Goal: Check status: Check status

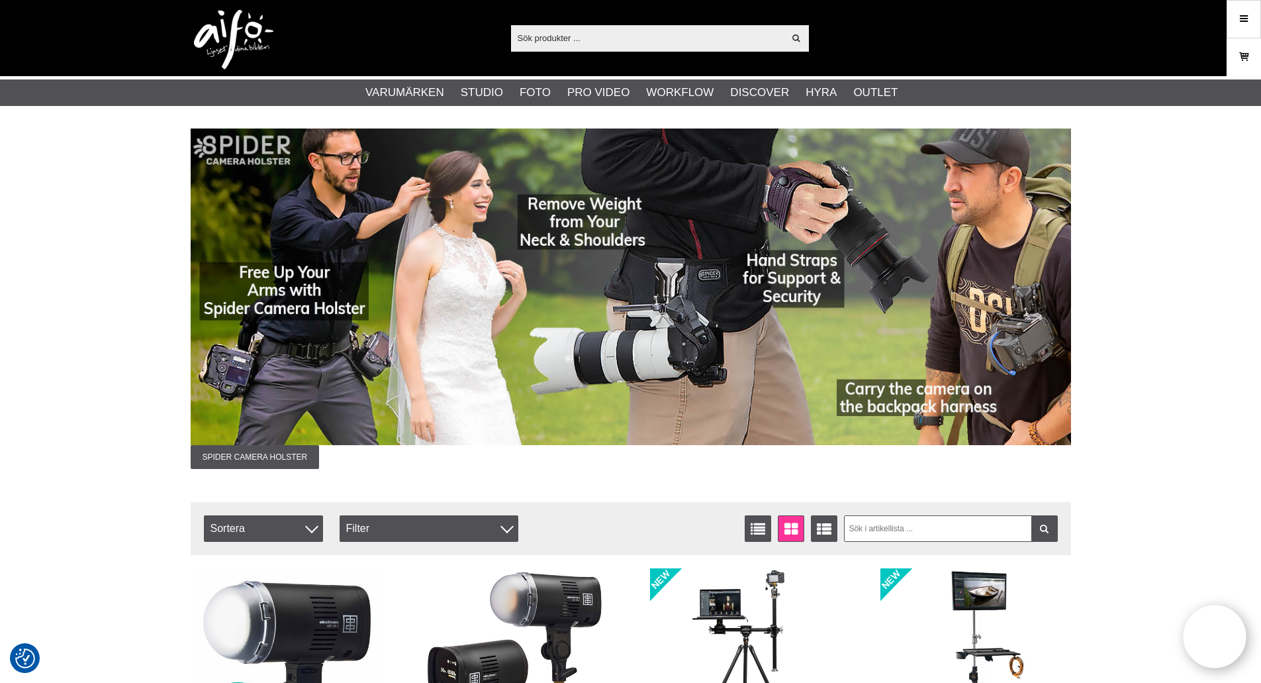
click at [1242, 57] on icon at bounding box center [1244, 57] width 13 height 15
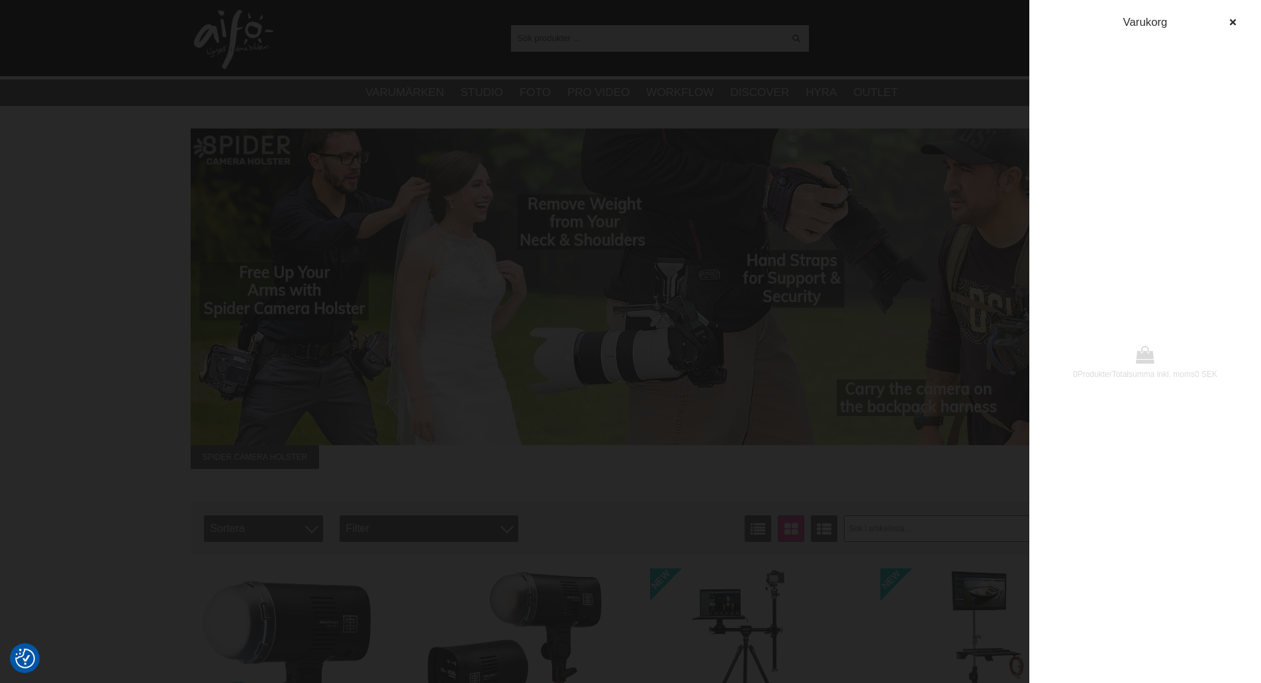
click at [1224, 9] on div "0 Produkter Totalsumma inkl. moms 0 SEK [GEOGRAPHIC_DATA]" at bounding box center [1146, 341] width 232 height 683
click at [1235, 13] on button "button" at bounding box center [1233, 23] width 24 height 24
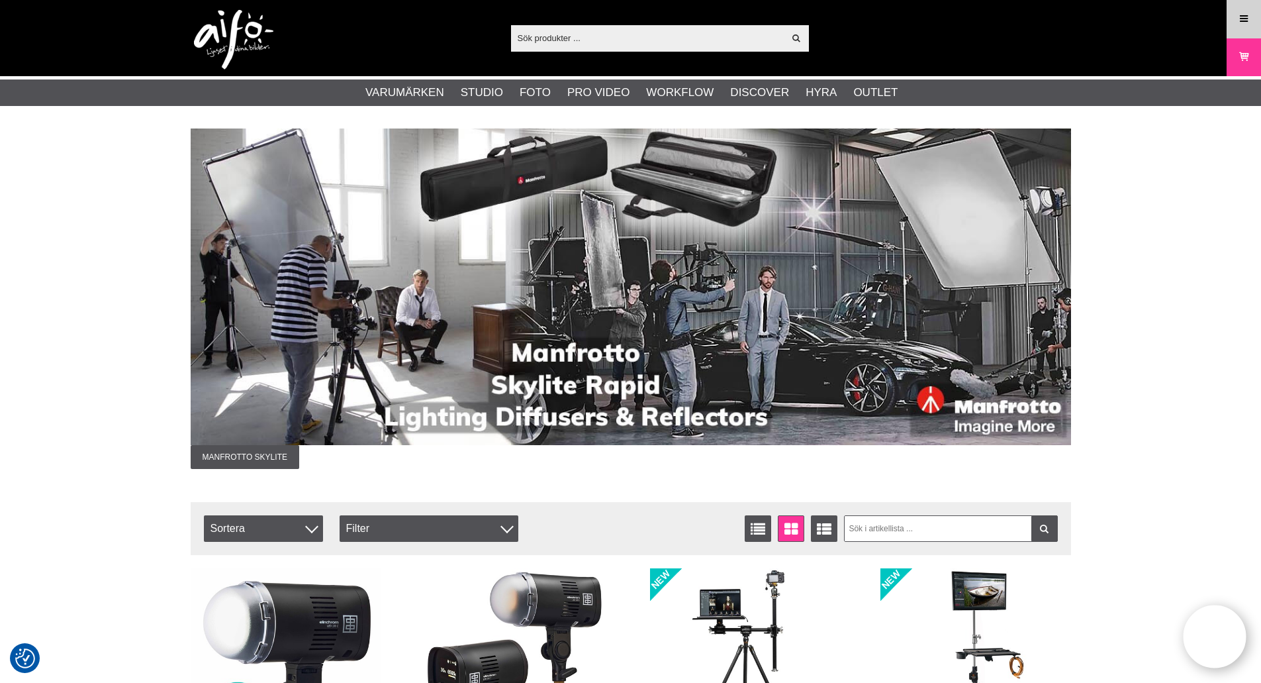
click at [1236, 18] on link "Meny" at bounding box center [1244, 18] width 33 height 31
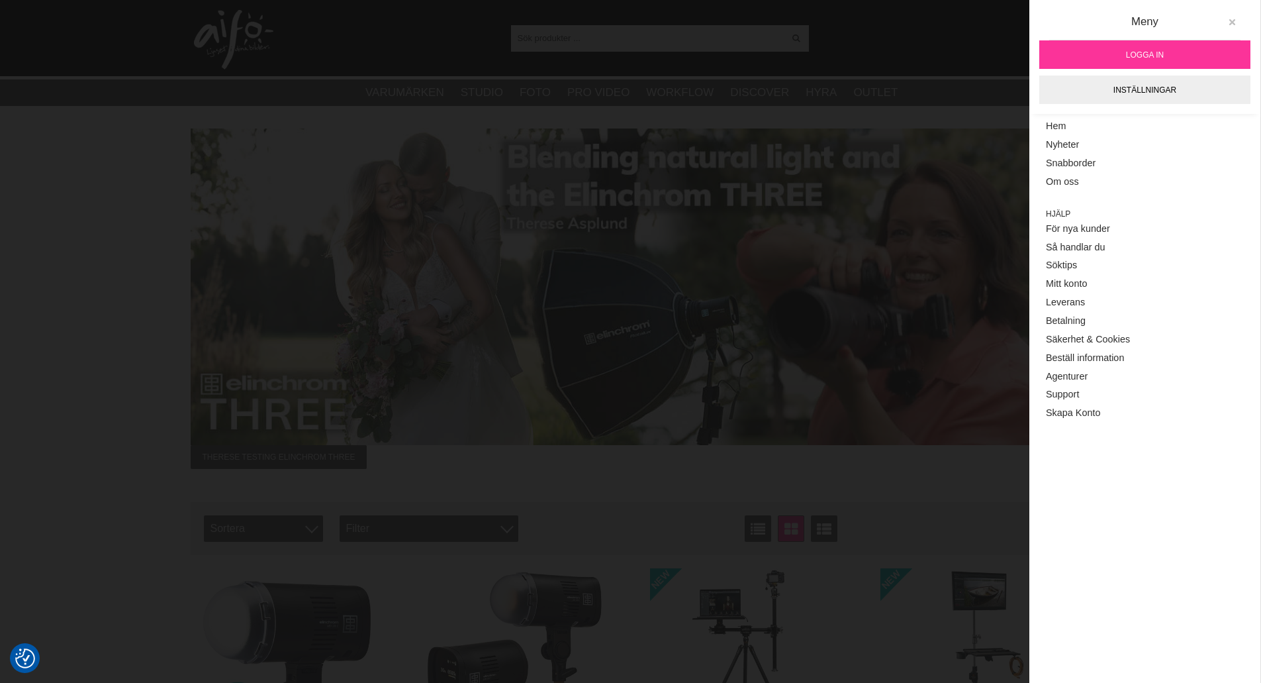
click at [1232, 21] on icon at bounding box center [1232, 22] width 9 height 9
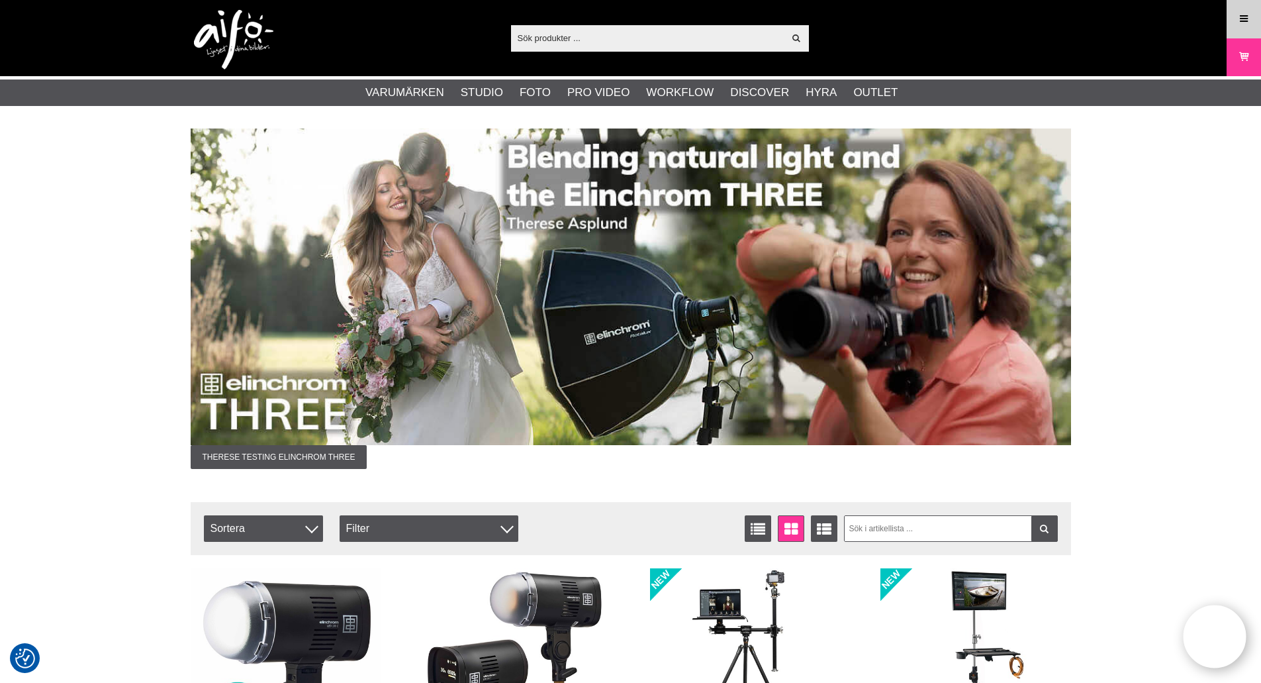
click at [1235, 19] on link "Meny" at bounding box center [1244, 18] width 33 height 31
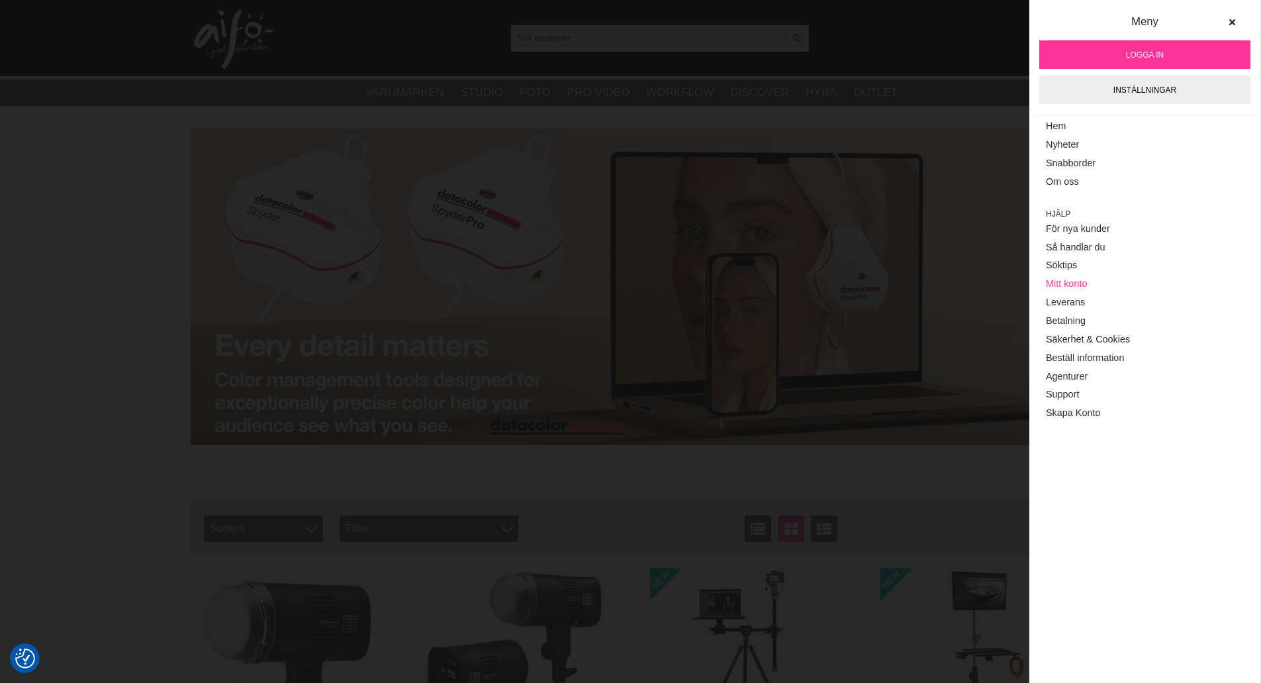
click at [1078, 287] on link "Mitt konto" at bounding box center [1145, 284] width 198 height 19
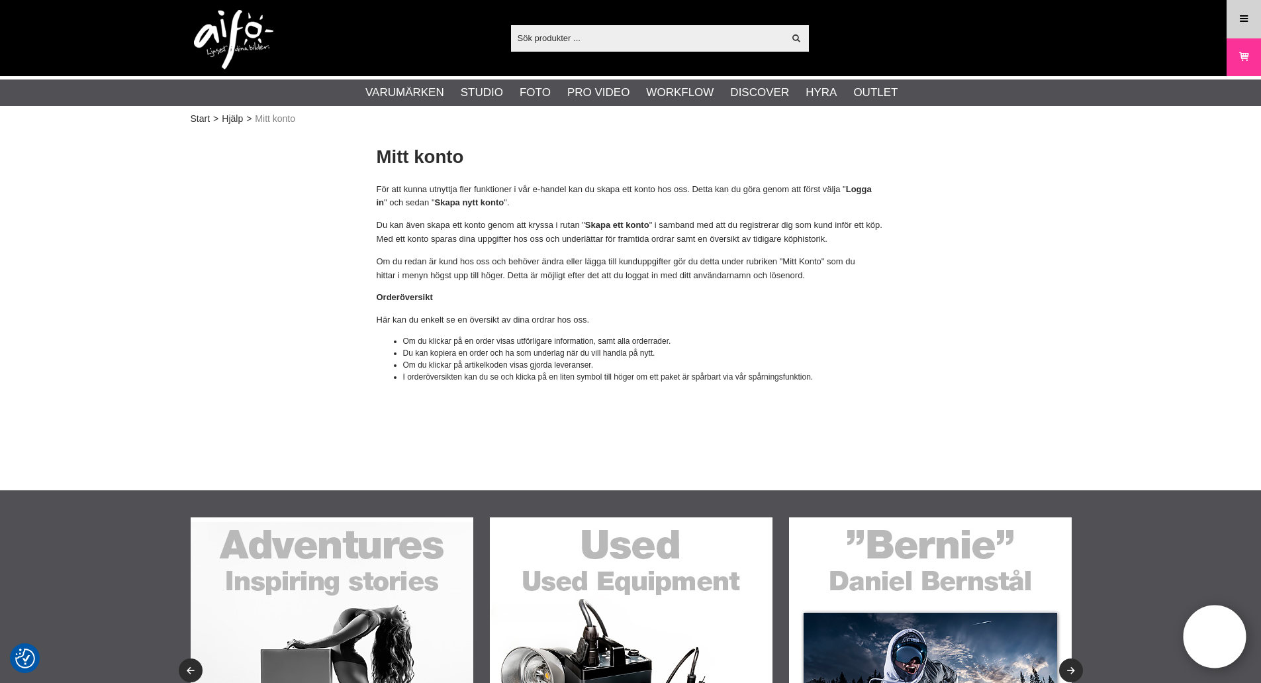
click at [1231, 34] on link "Meny" at bounding box center [1244, 18] width 33 height 31
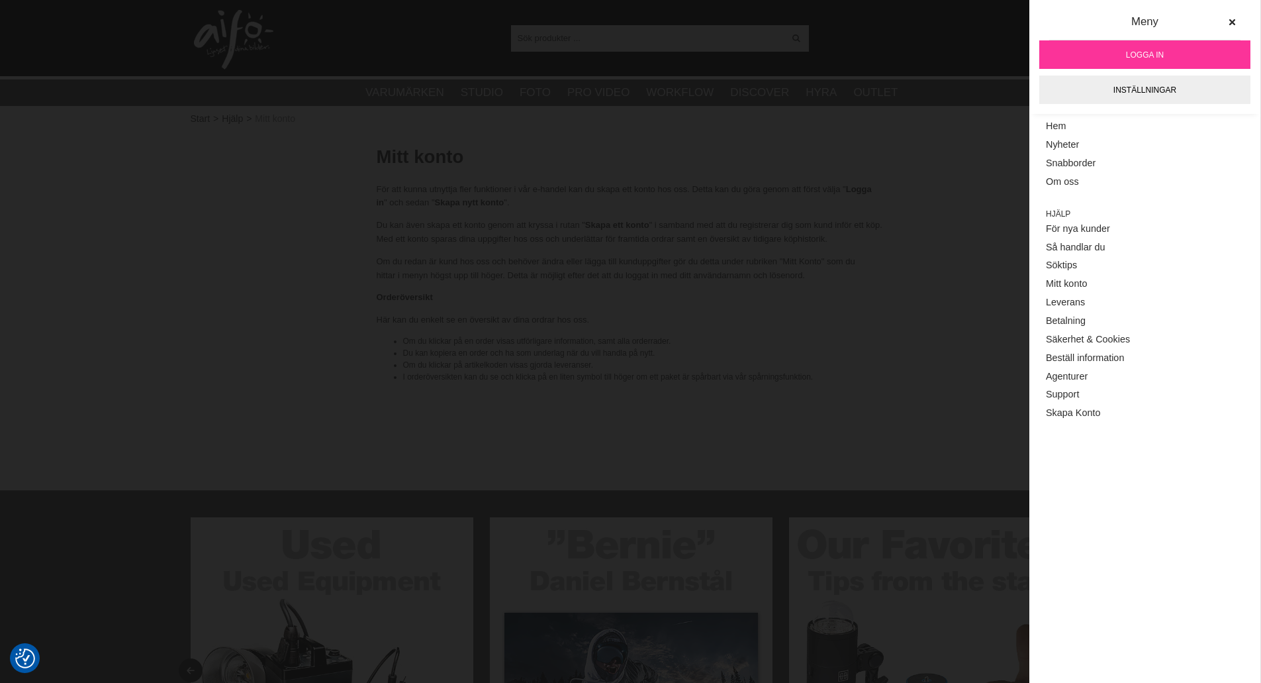
click at [1154, 55] on span "Logga in" at bounding box center [1145, 55] width 38 height 12
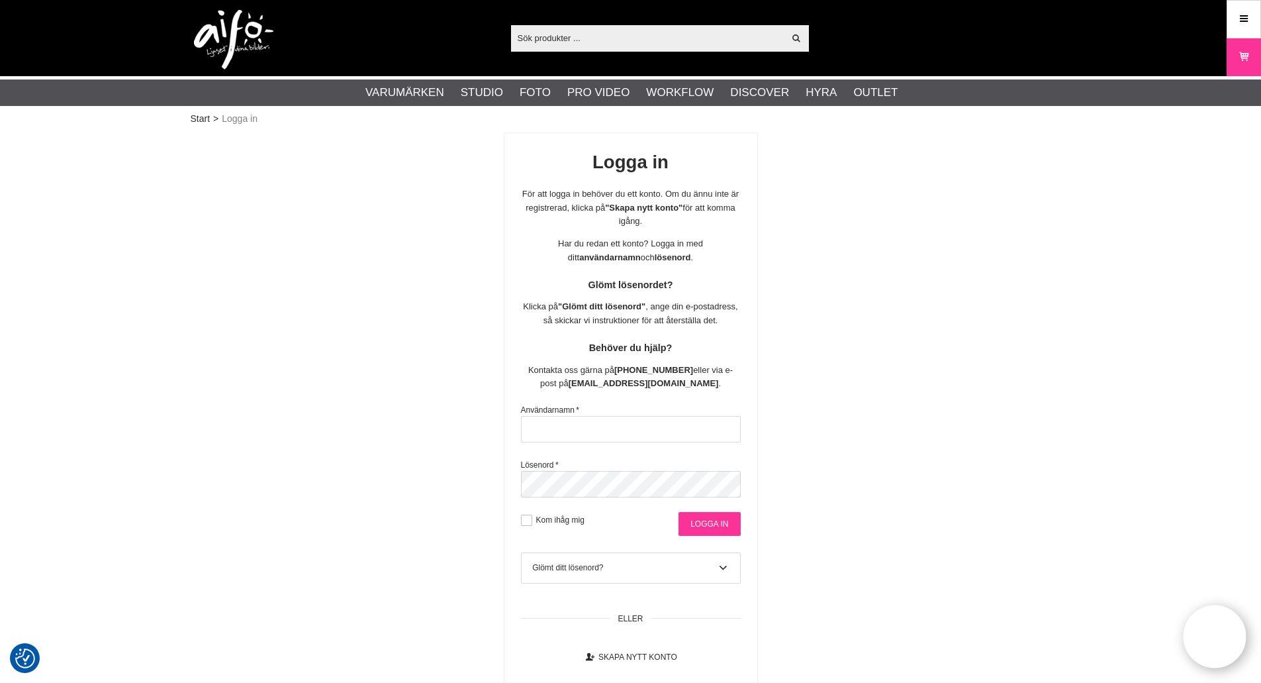
type input "christiank"
click at [702, 530] on input "Logga in" at bounding box center [710, 524] width 62 height 24
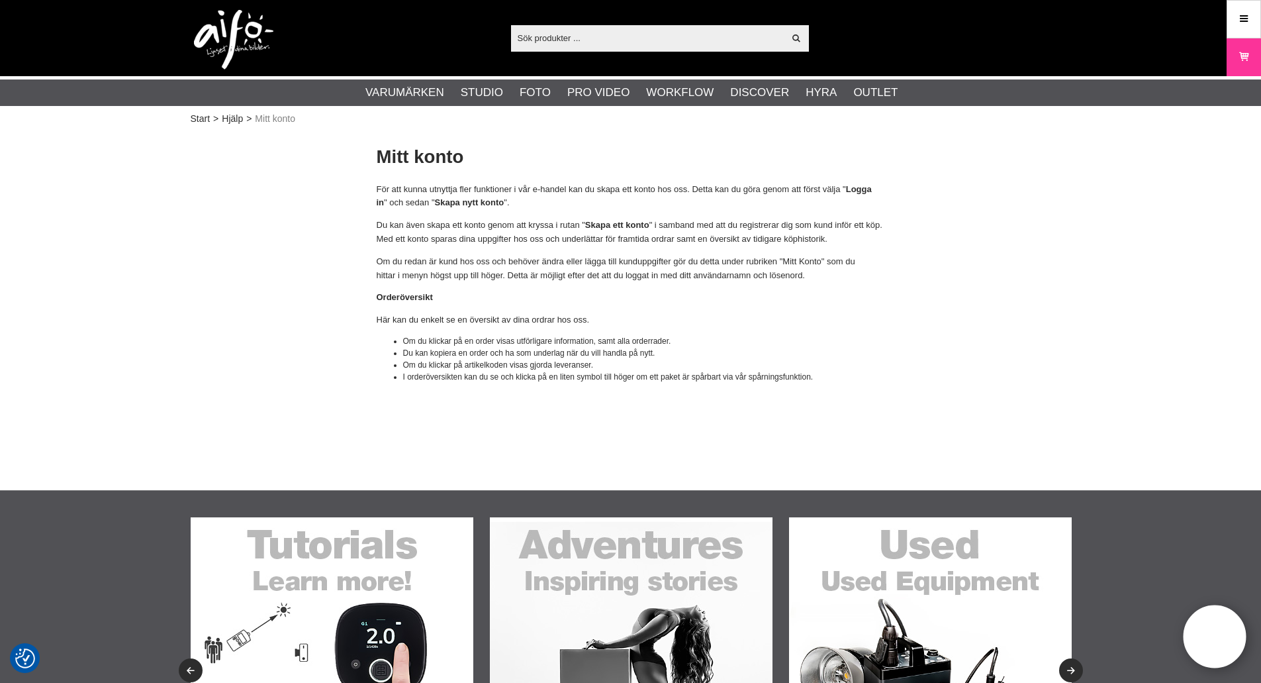
click at [703, 246] on p "Du kan även skapa ett konto genom att kryssa i rutan " Skapa ett konto " i samb…" at bounding box center [631, 233] width 509 height 28
click at [285, 116] on span "Mitt konto" at bounding box center [275, 119] width 40 height 14
click at [208, 121] on link "Start" at bounding box center [201, 119] width 20 height 14
click at [1243, 57] on icon at bounding box center [1244, 57] width 13 height 15
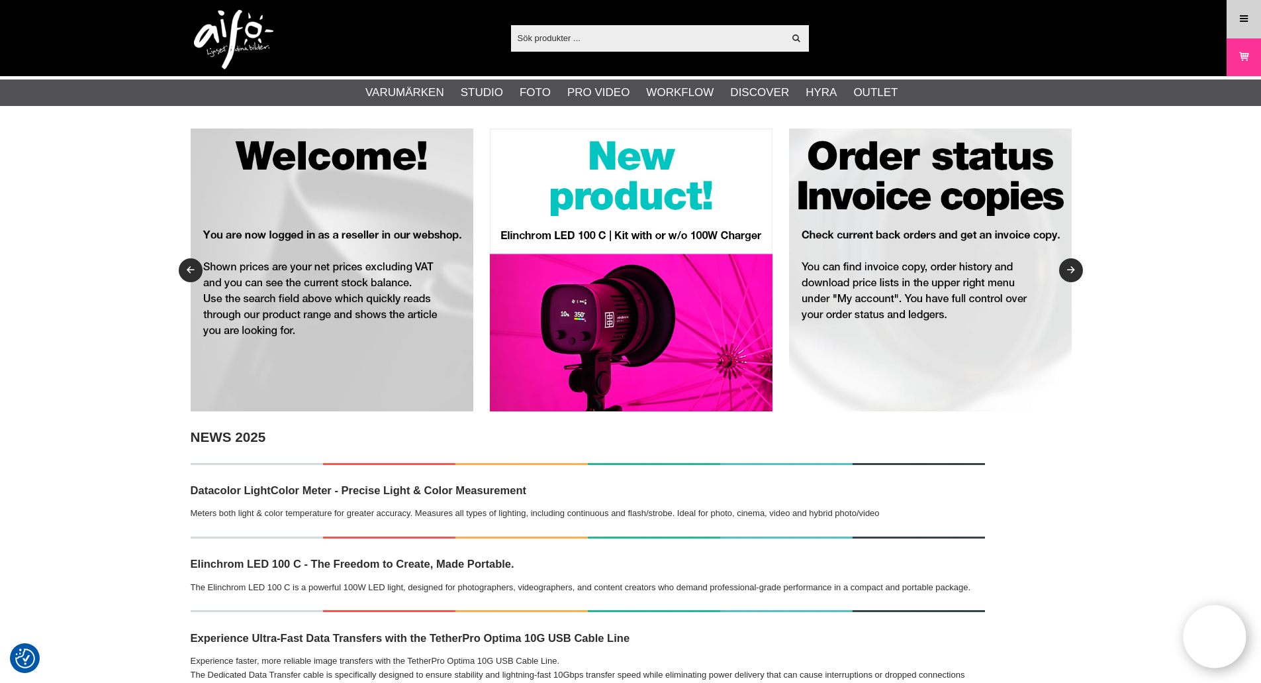
click at [1248, 21] on icon at bounding box center [1244, 19] width 12 height 15
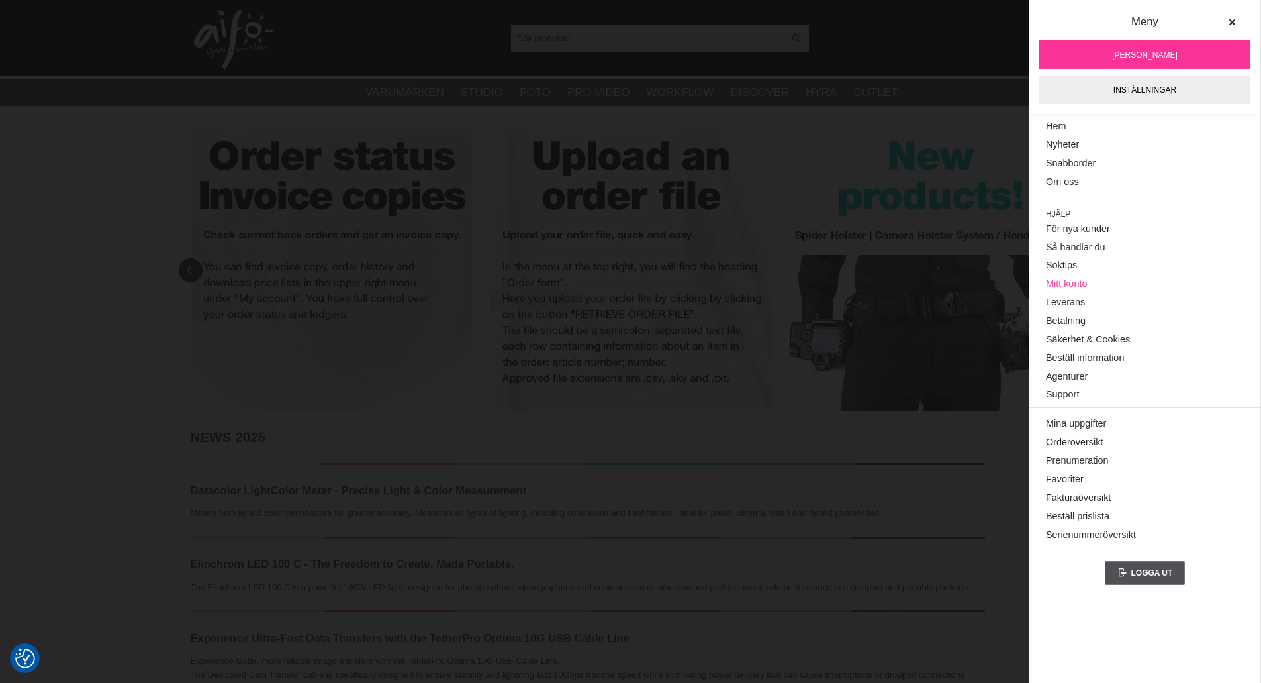
click at [1089, 275] on link "Mitt konto" at bounding box center [1145, 284] width 198 height 19
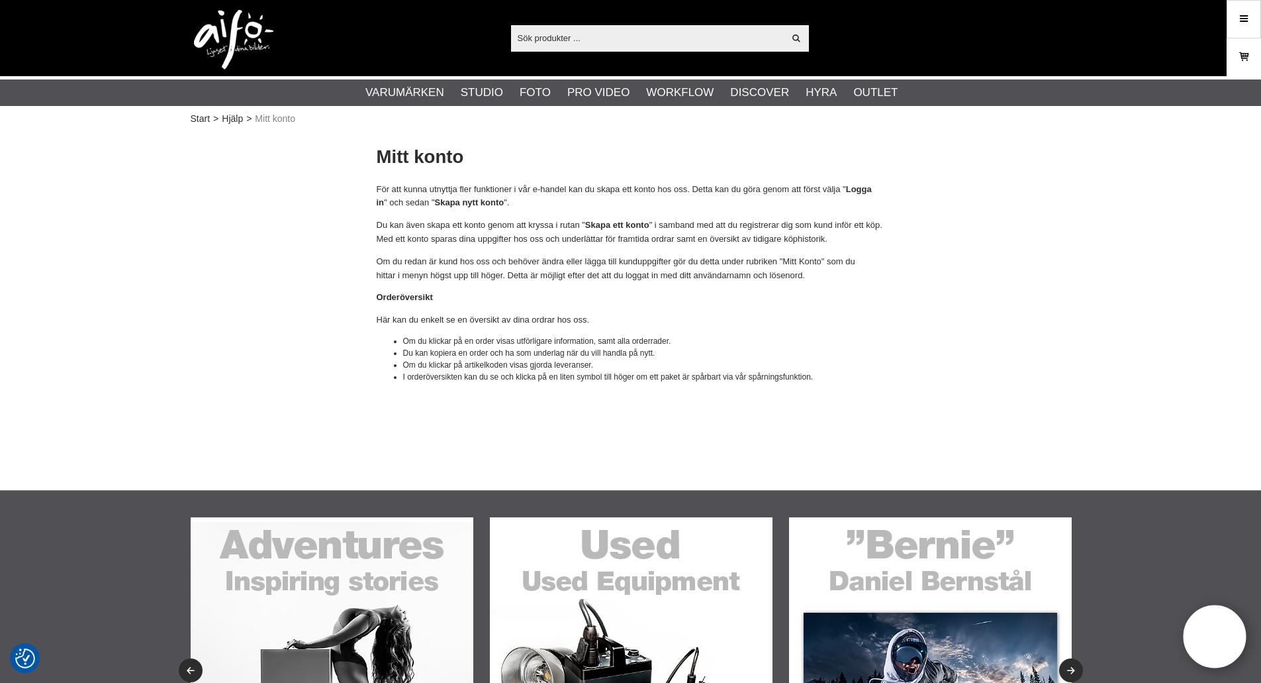
click at [1241, 54] on icon at bounding box center [1244, 57] width 13 height 15
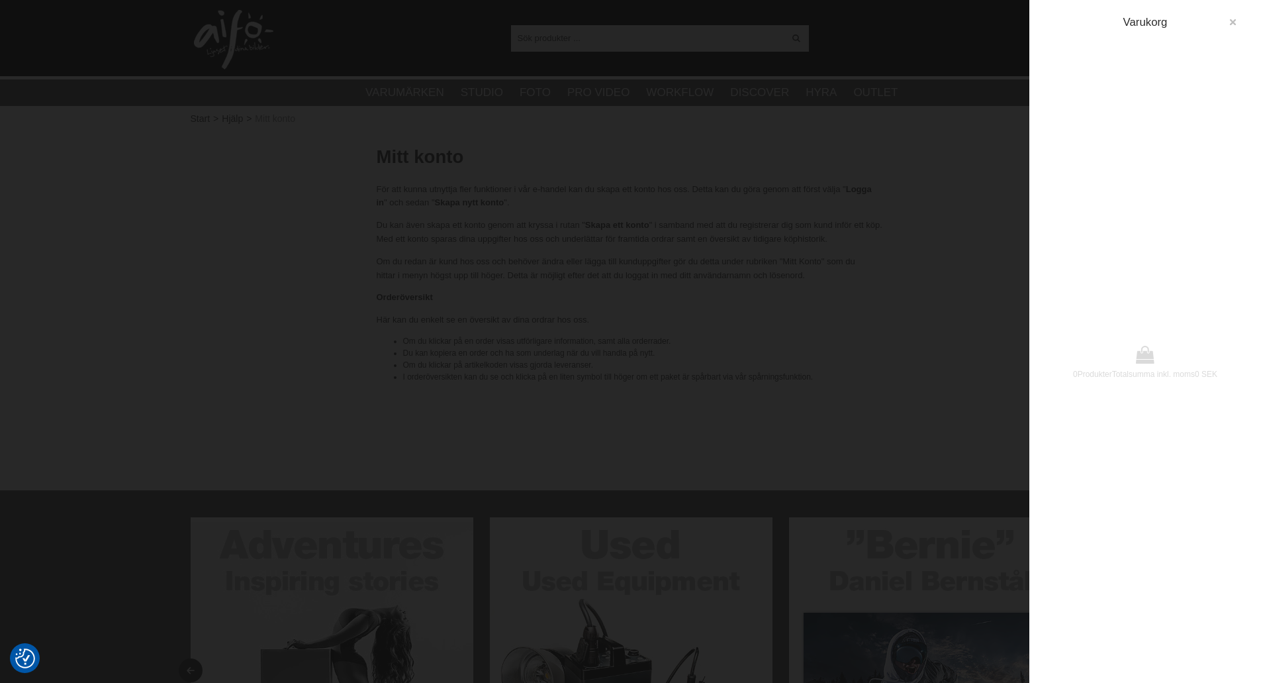
click at [1235, 22] on icon "button" at bounding box center [1232, 22] width 9 height 9
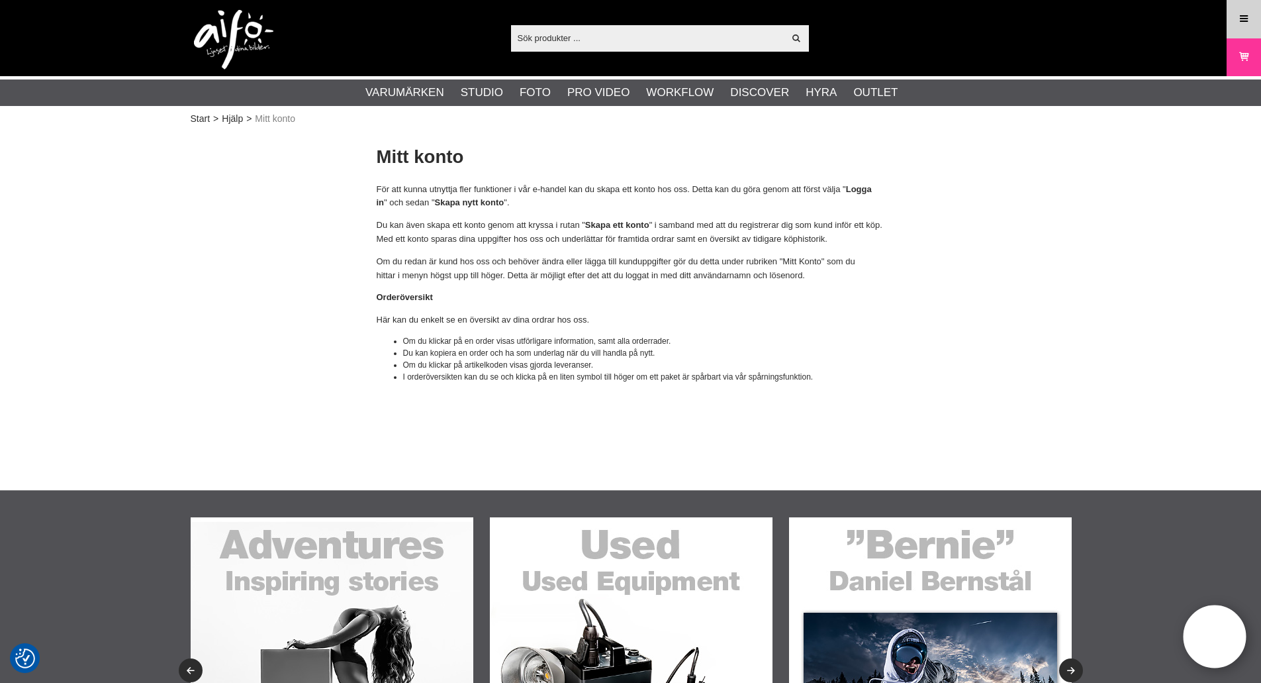
click at [1246, 23] on icon at bounding box center [1244, 19] width 12 height 15
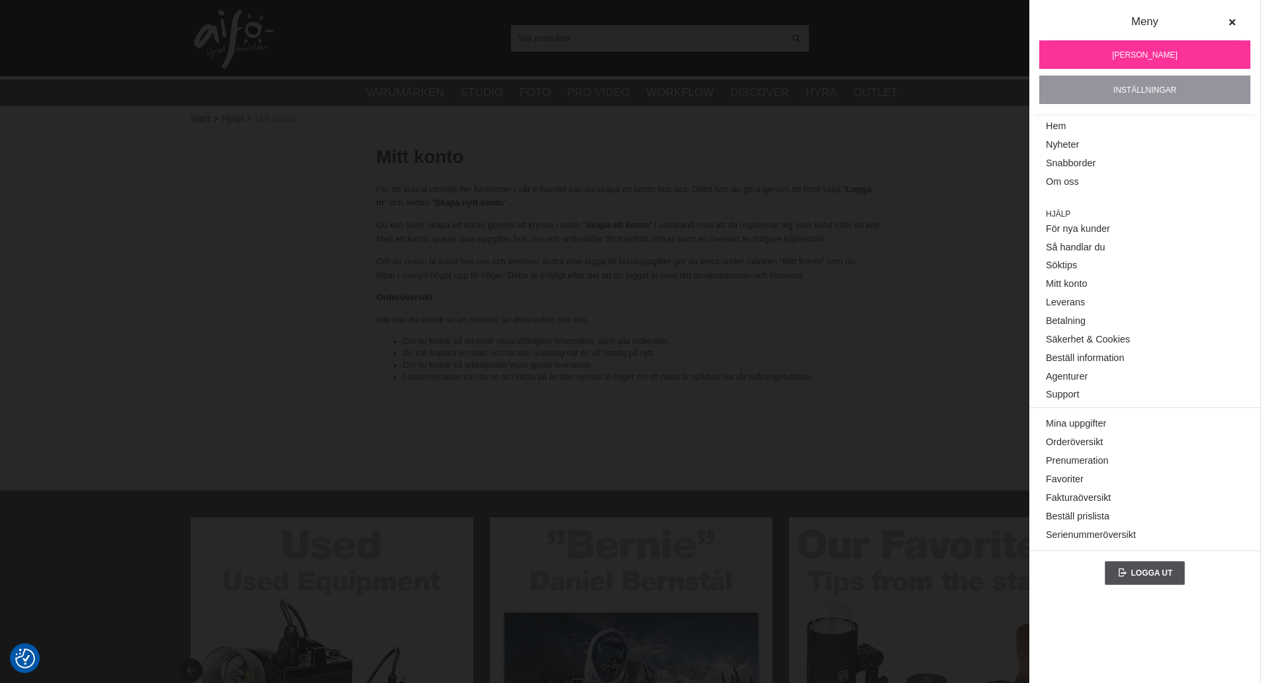
click at [1139, 89] on link "Inställningar" at bounding box center [1145, 89] width 211 height 28
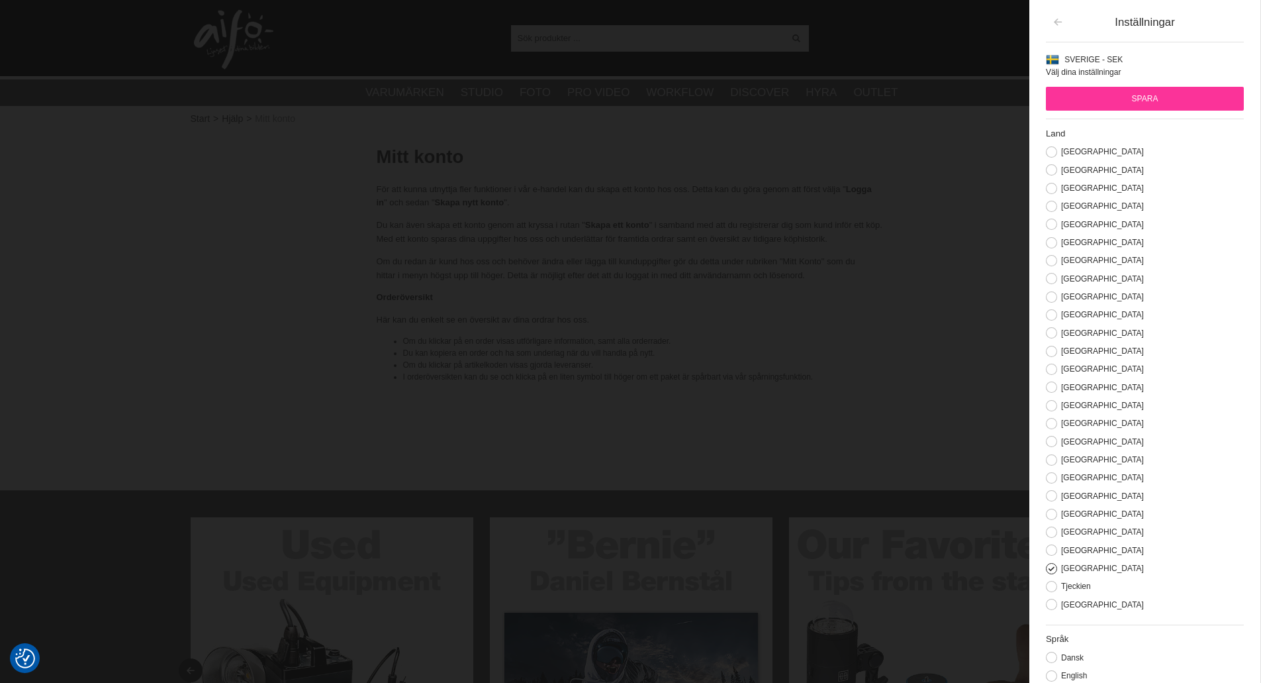
click at [1055, 21] on icon "button" at bounding box center [1057, 22] width 11 height 9
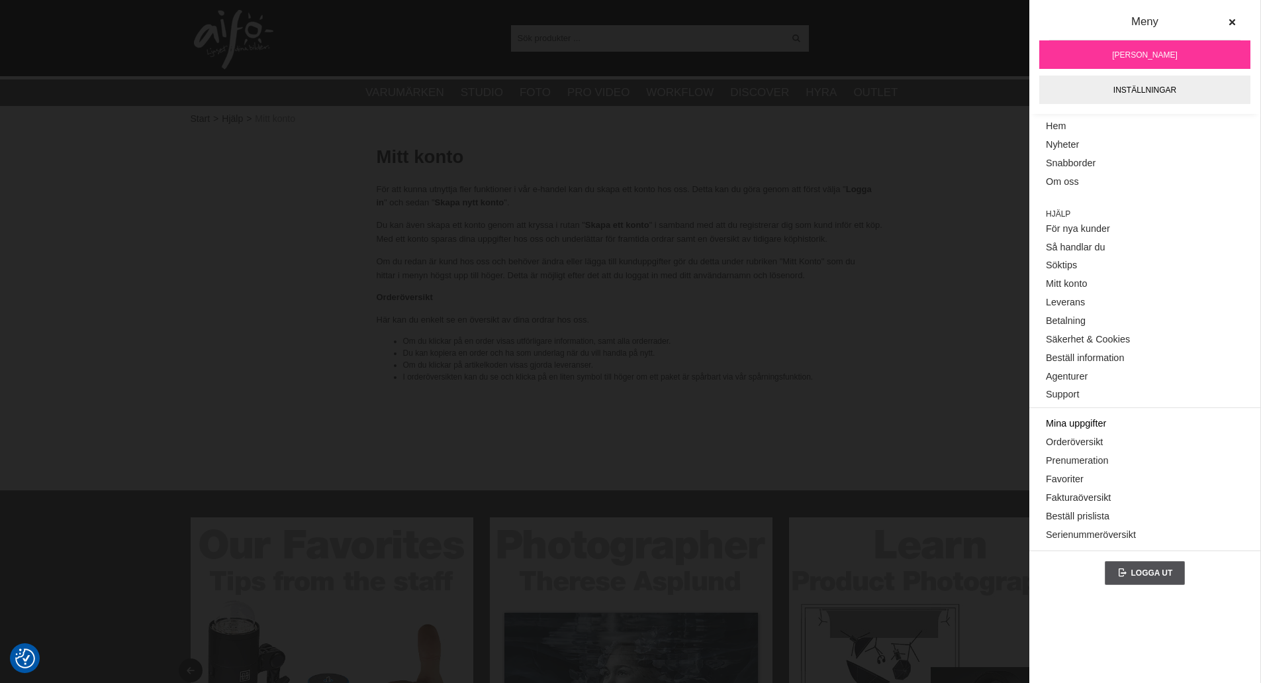
click at [1069, 431] on link "Mina uppgifter" at bounding box center [1145, 424] width 198 height 19
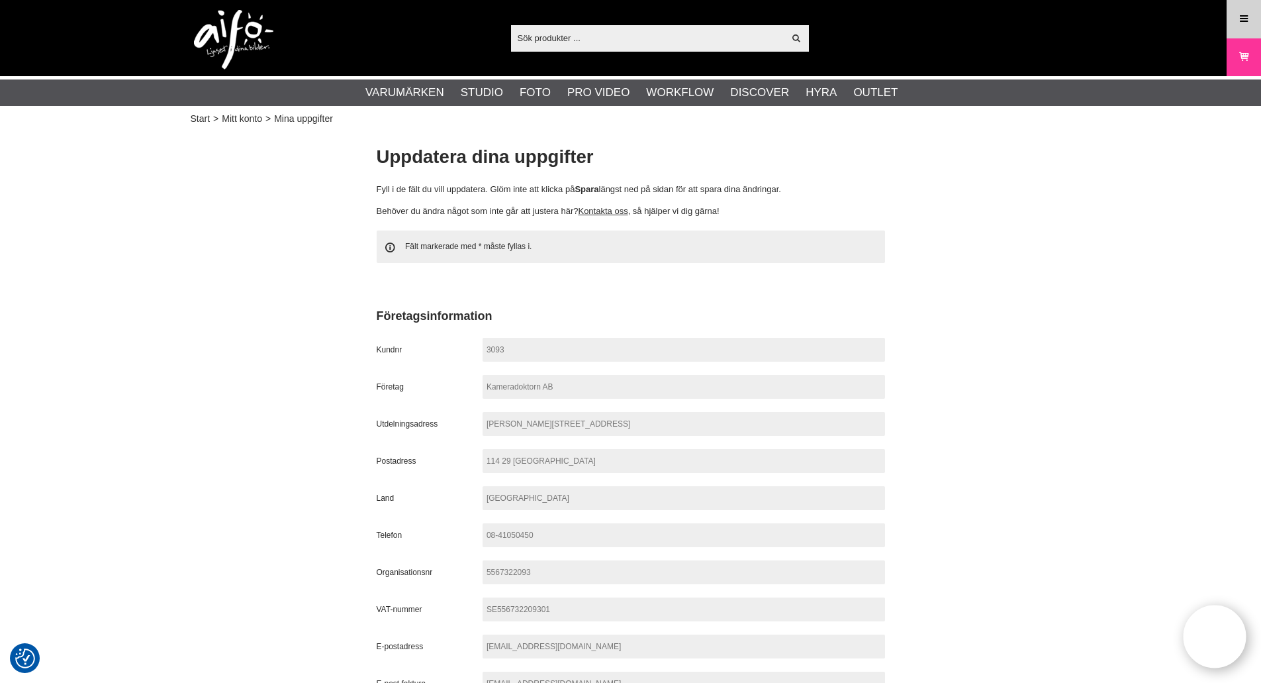
click at [1250, 31] on link "Meny" at bounding box center [1244, 18] width 33 height 31
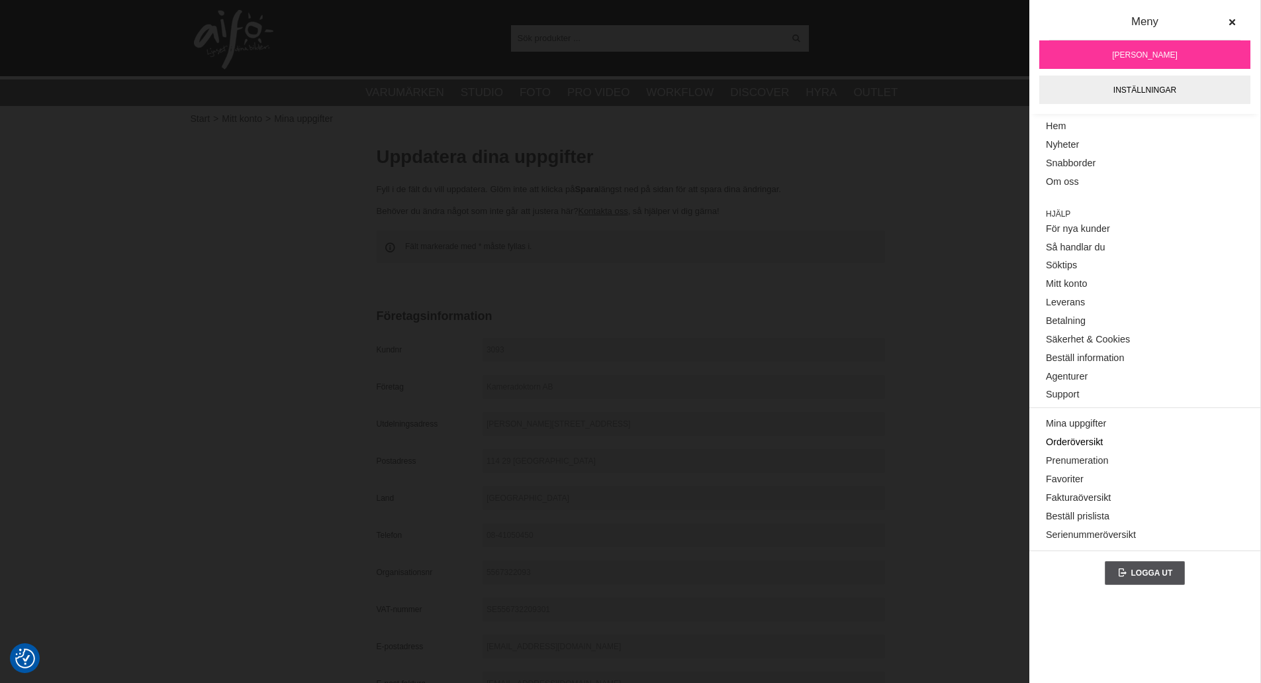
click at [1094, 440] on link "Orderöversikt" at bounding box center [1145, 442] width 198 height 19
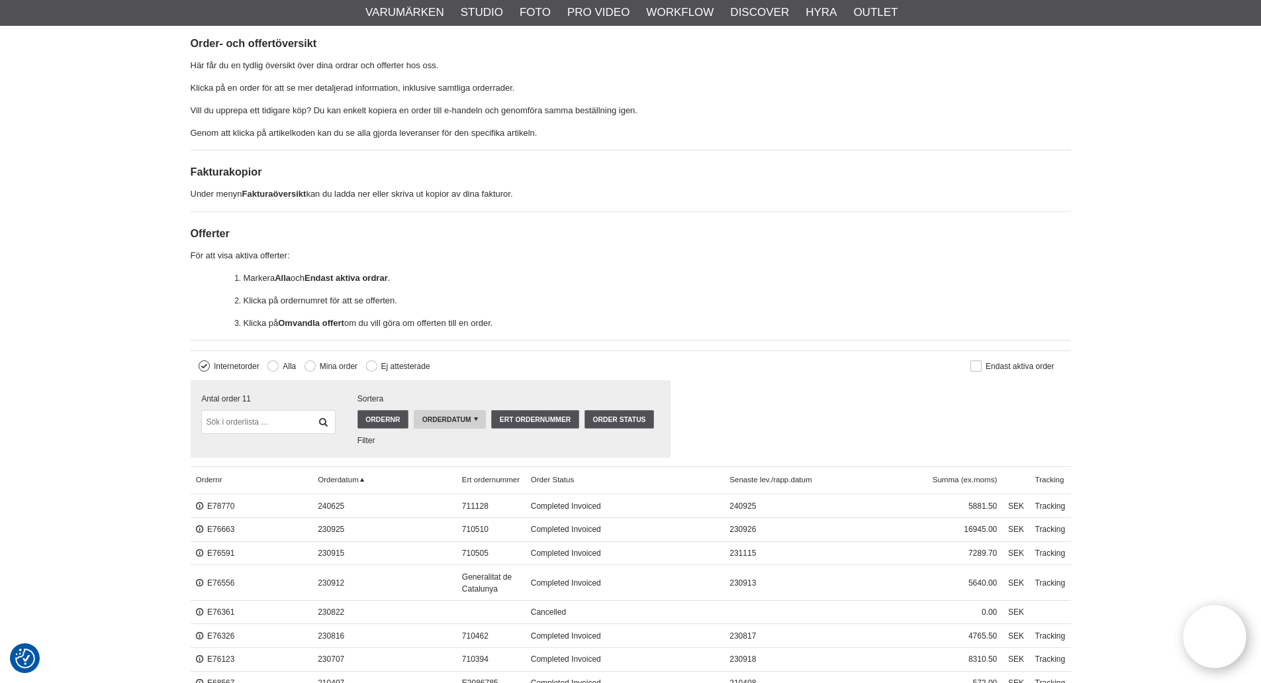
scroll to position [199, 0]
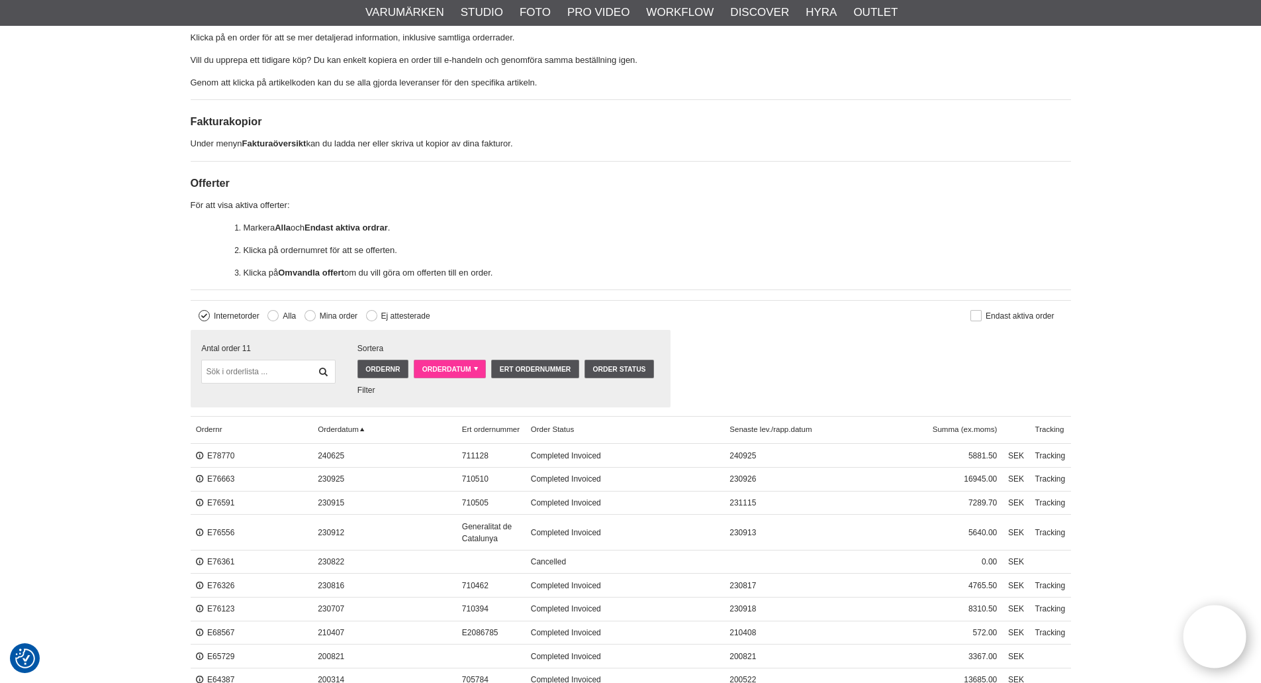
click at [447, 369] on span "Orderdatum" at bounding box center [446, 369] width 49 height 7
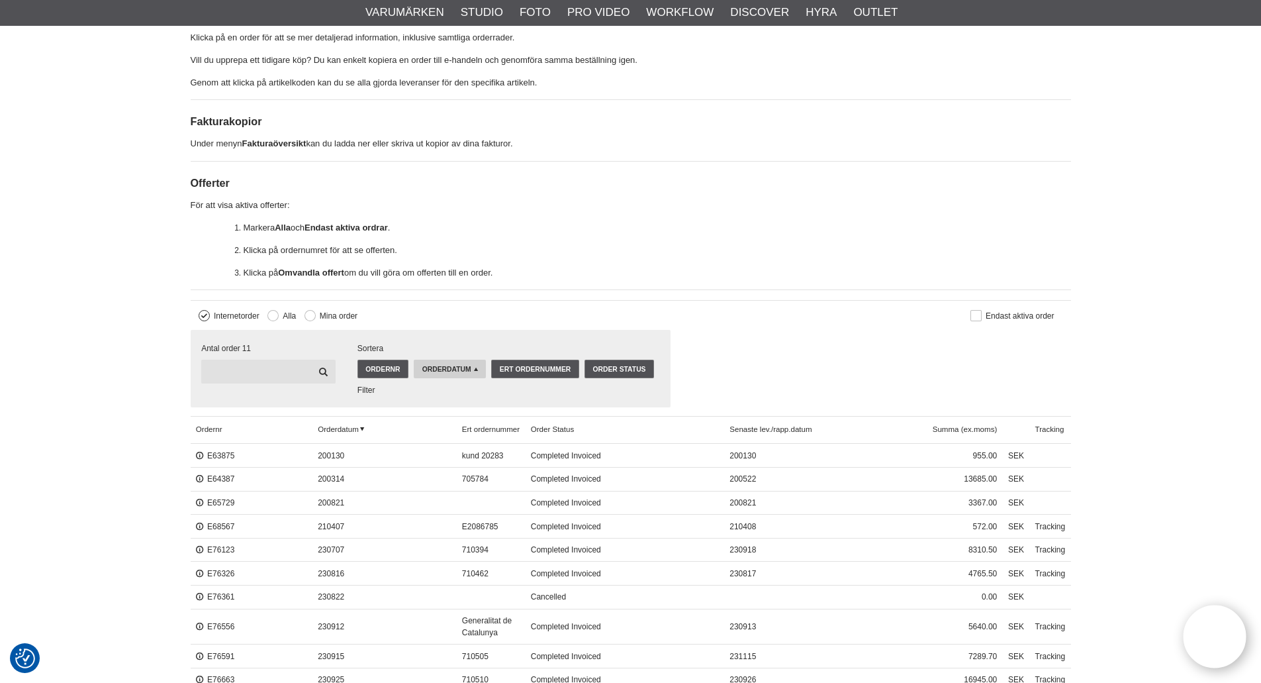
click at [289, 371] on input "text" at bounding box center [268, 372] width 134 height 24
click at [287, 371] on input "text" at bounding box center [268, 372] width 134 height 24
paste input "118763"
type input "118763"
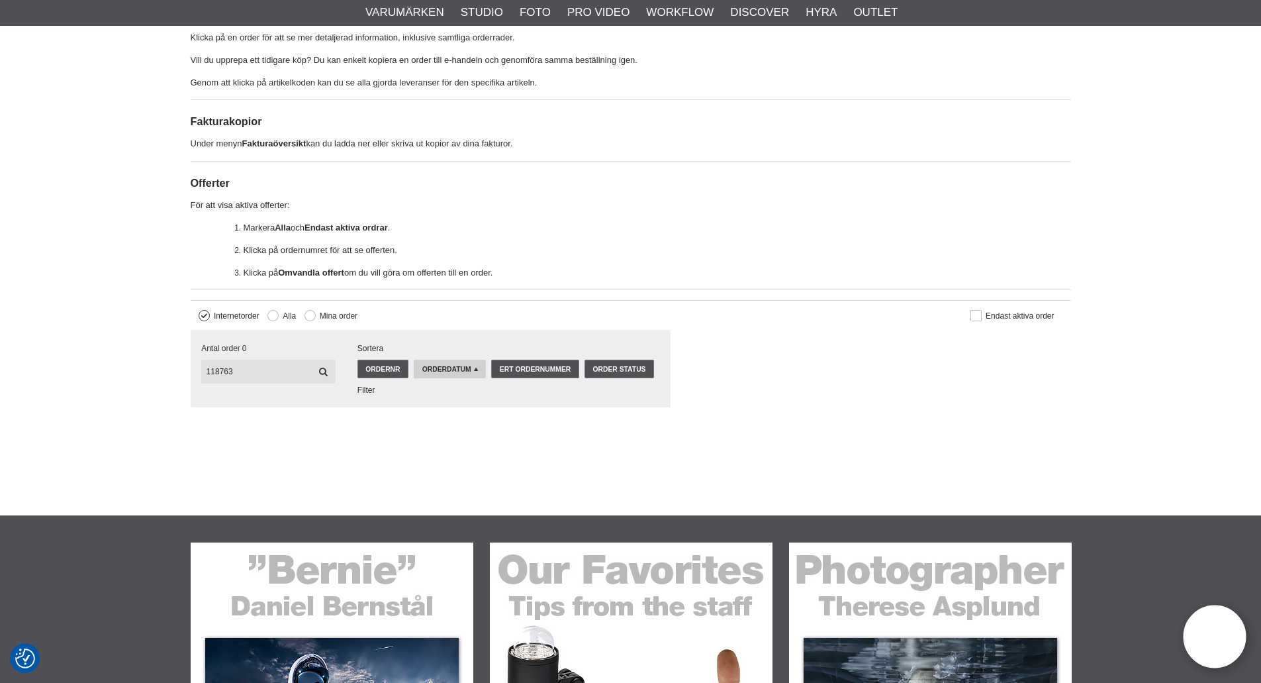
click at [257, 368] on input "118763" at bounding box center [268, 372] width 134 height 24
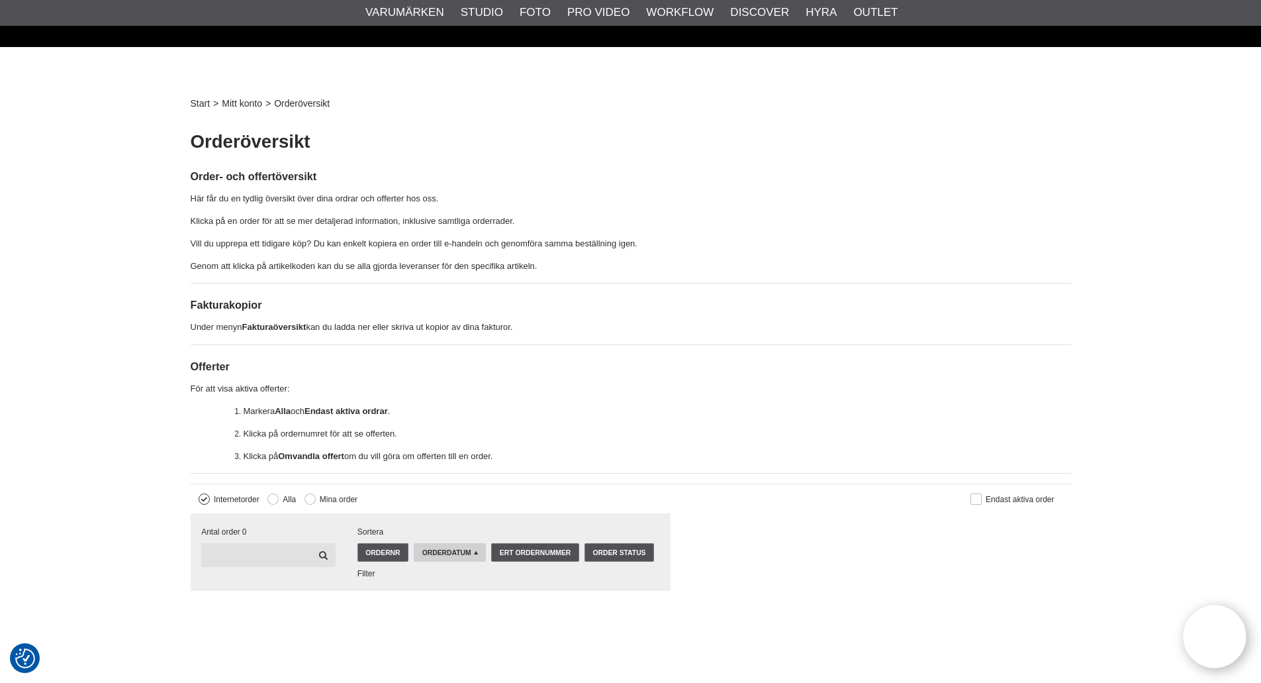
scroll to position [0, 0]
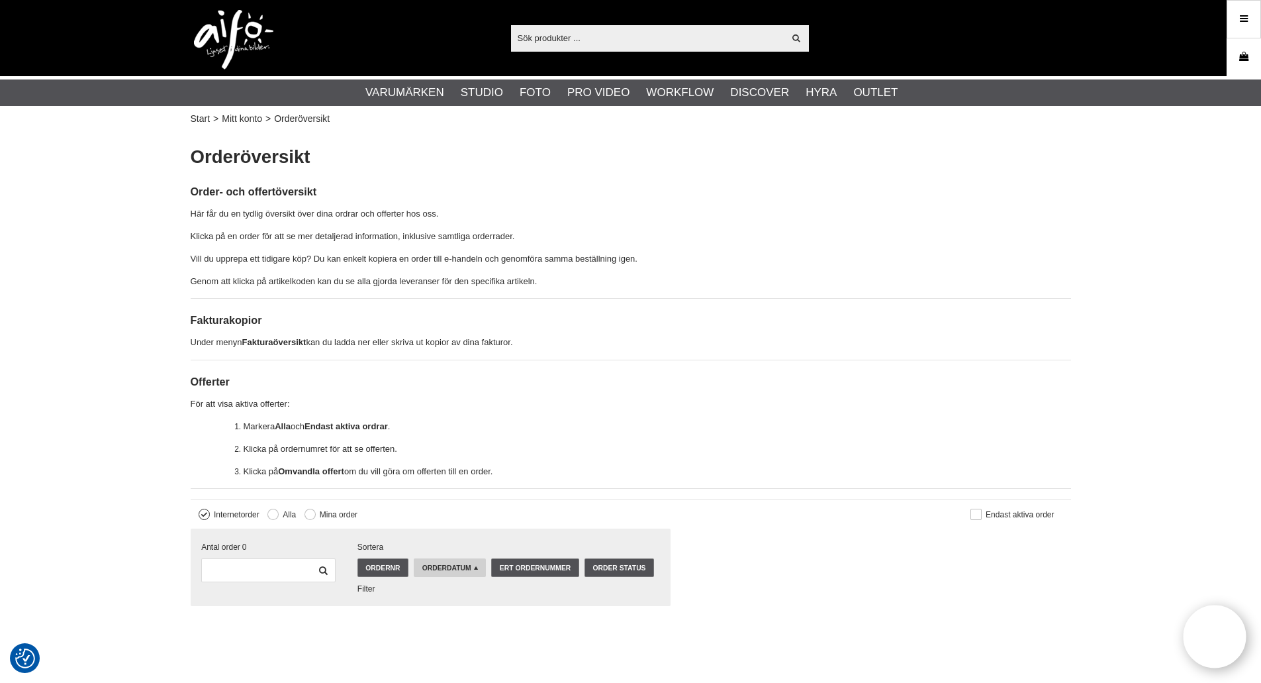
click at [1251, 50] on link "Varukorg" at bounding box center [1244, 57] width 33 height 31
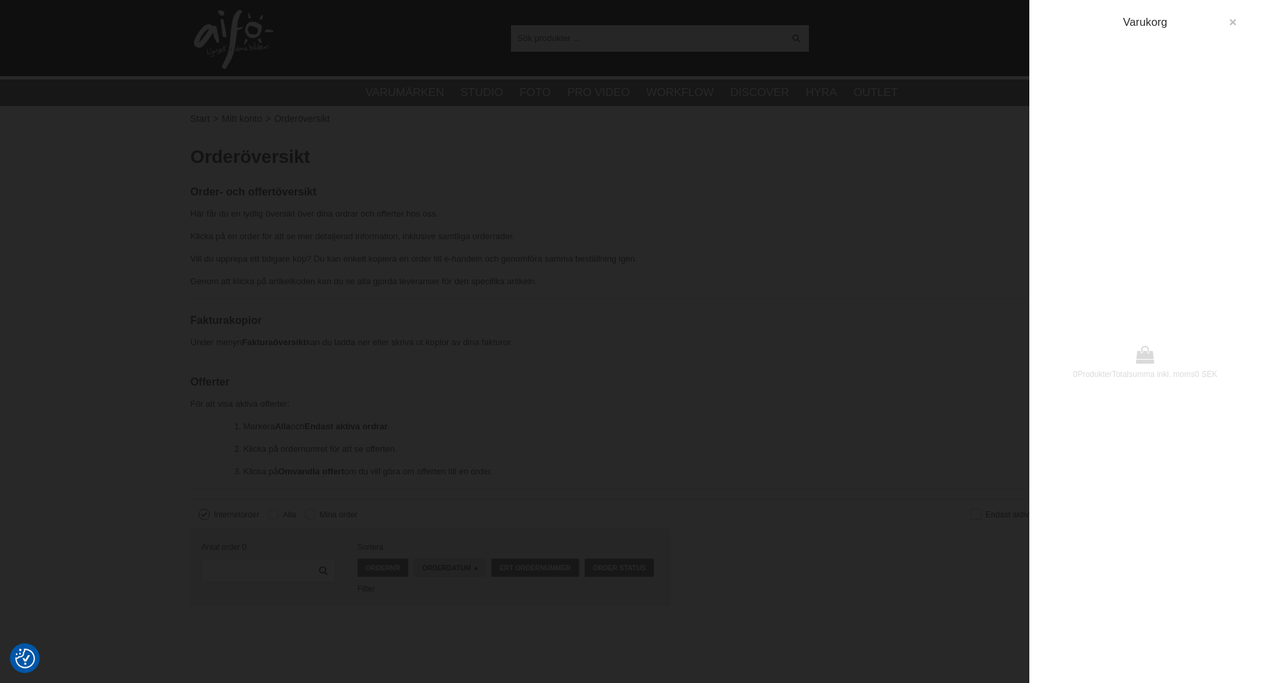
click at [1237, 22] on icon "button" at bounding box center [1232, 22] width 9 height 9
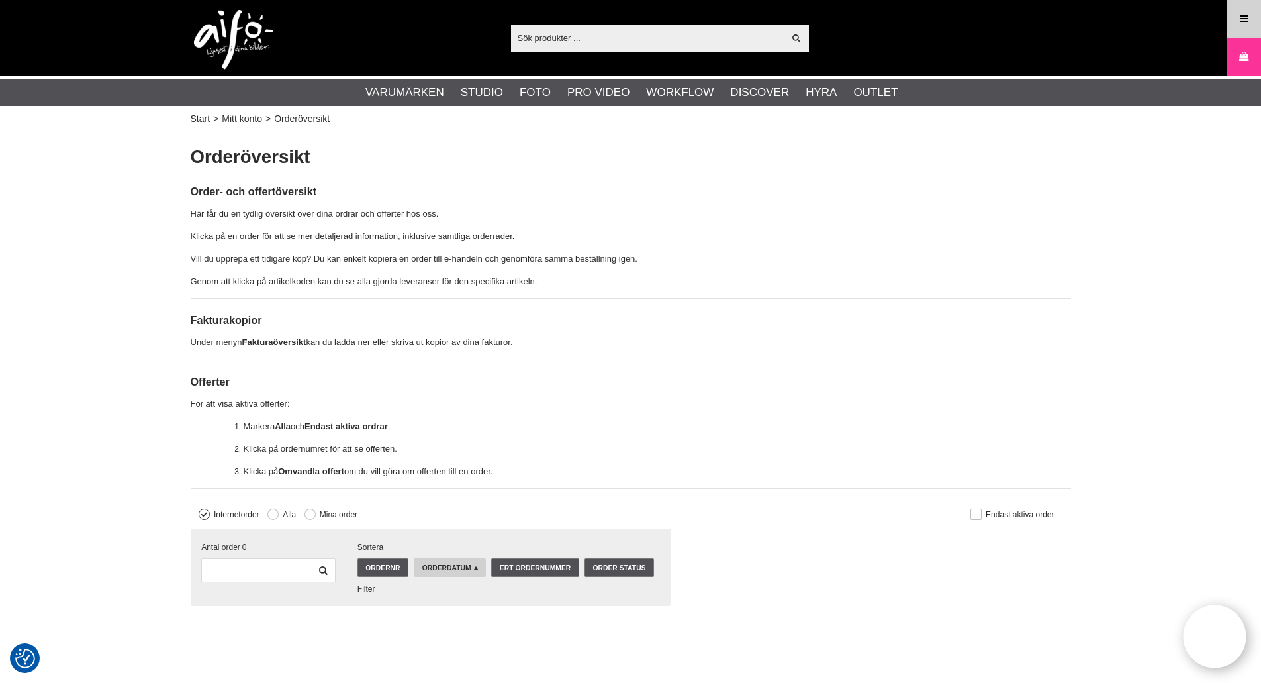
click at [1242, 15] on icon at bounding box center [1244, 19] width 12 height 15
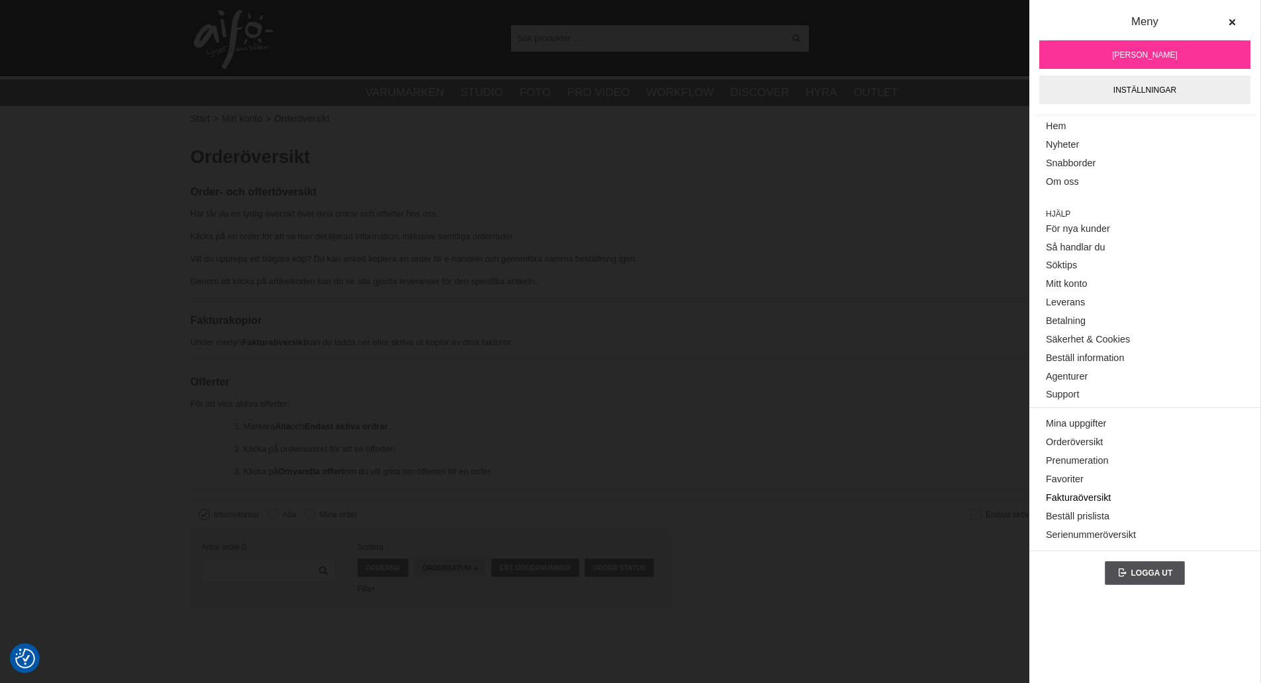
click at [1091, 497] on link "Fakturaöversikt" at bounding box center [1145, 498] width 198 height 19
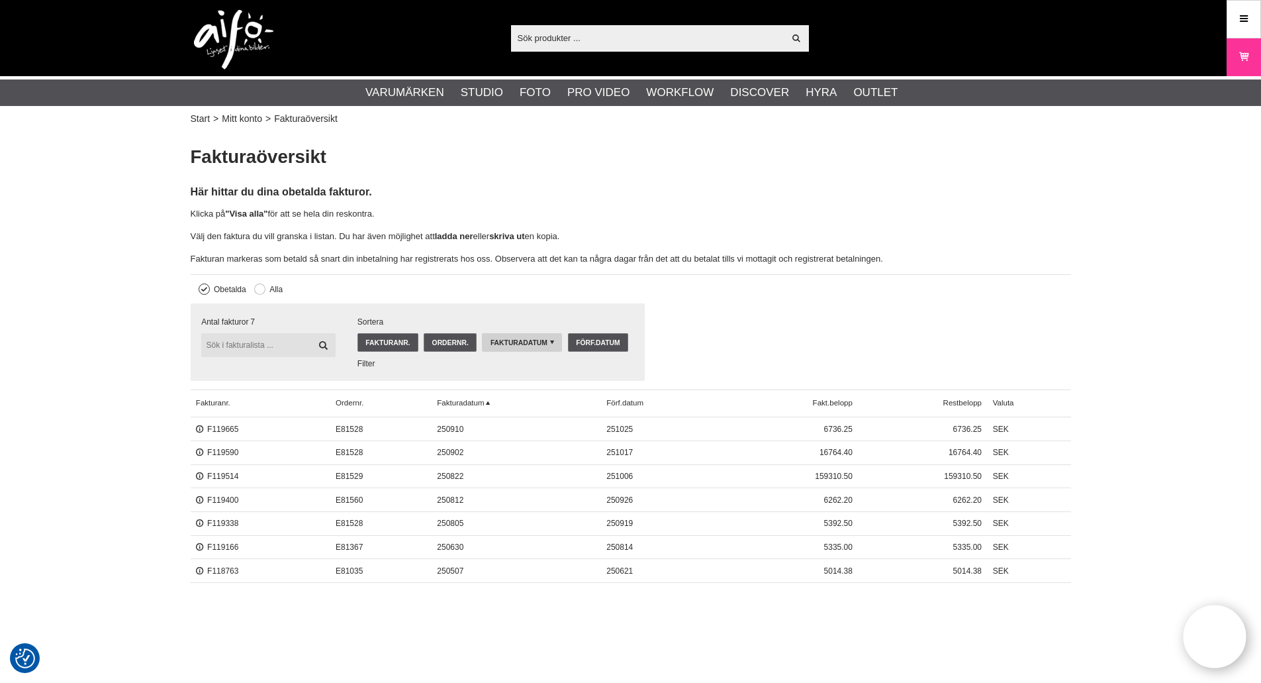
click at [264, 345] on input "text" at bounding box center [268, 345] width 134 height 24
paste input "118763"
type input "118763"
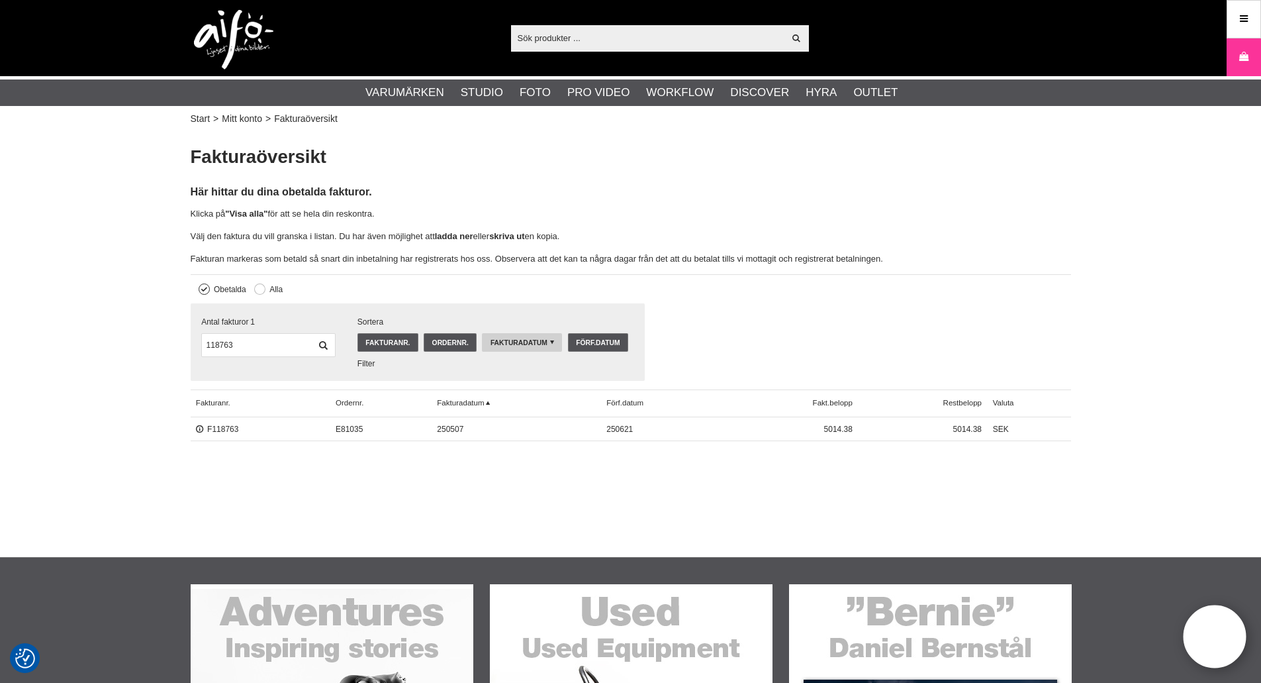
click at [466, 435] on span "250507" at bounding box center [517, 429] width 170 height 24
click at [217, 429] on link "F118763" at bounding box center [217, 428] width 43 height 9
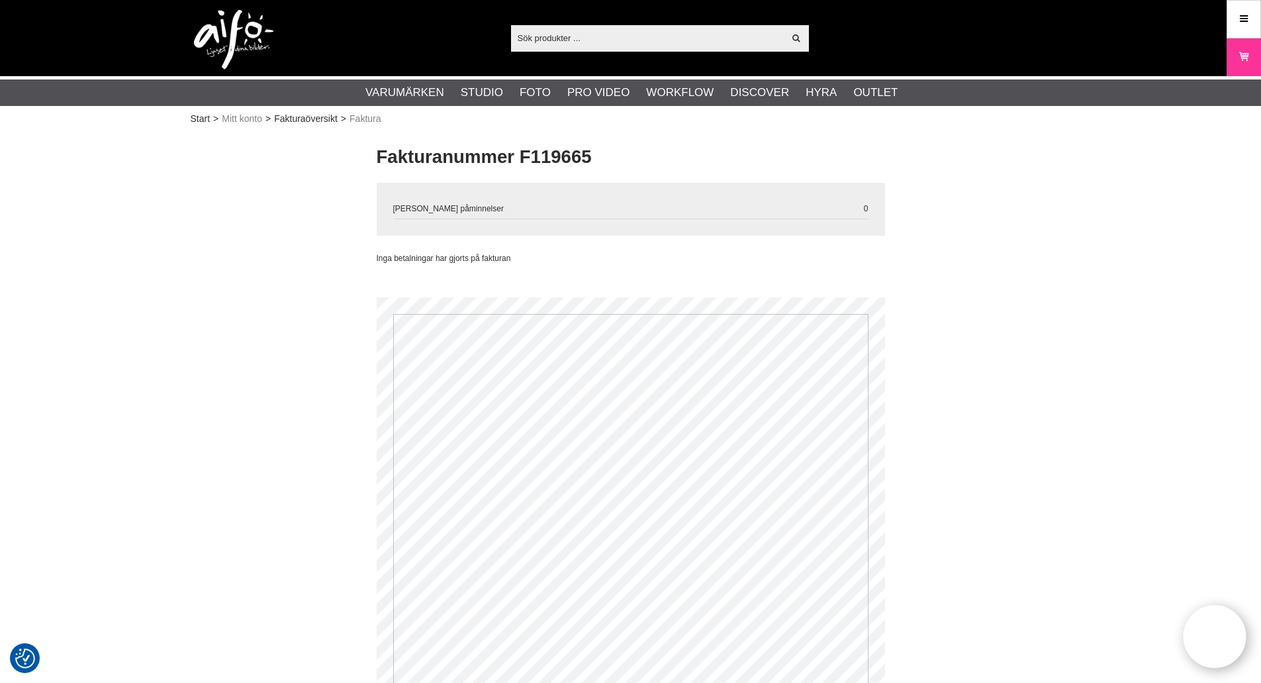
click at [352, 596] on main "Fakturanummer F119665 Antal påminnelser 0 Inga betalningar har gjorts på faktur…" at bounding box center [631, 563] width 881 height 838
click at [321, 118] on link "Fakturaöversikt" at bounding box center [306, 119] width 64 height 14
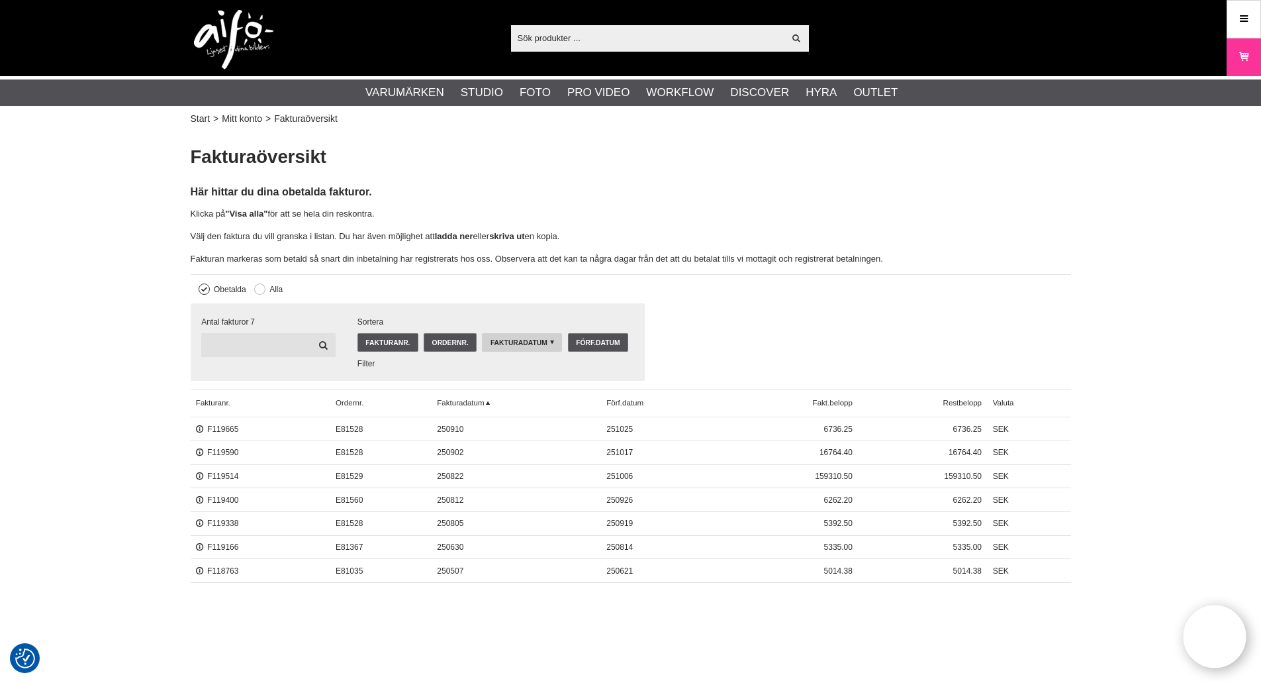
click at [262, 334] on input "text" at bounding box center [268, 345] width 134 height 24
paste input "118763"
type input "118763"
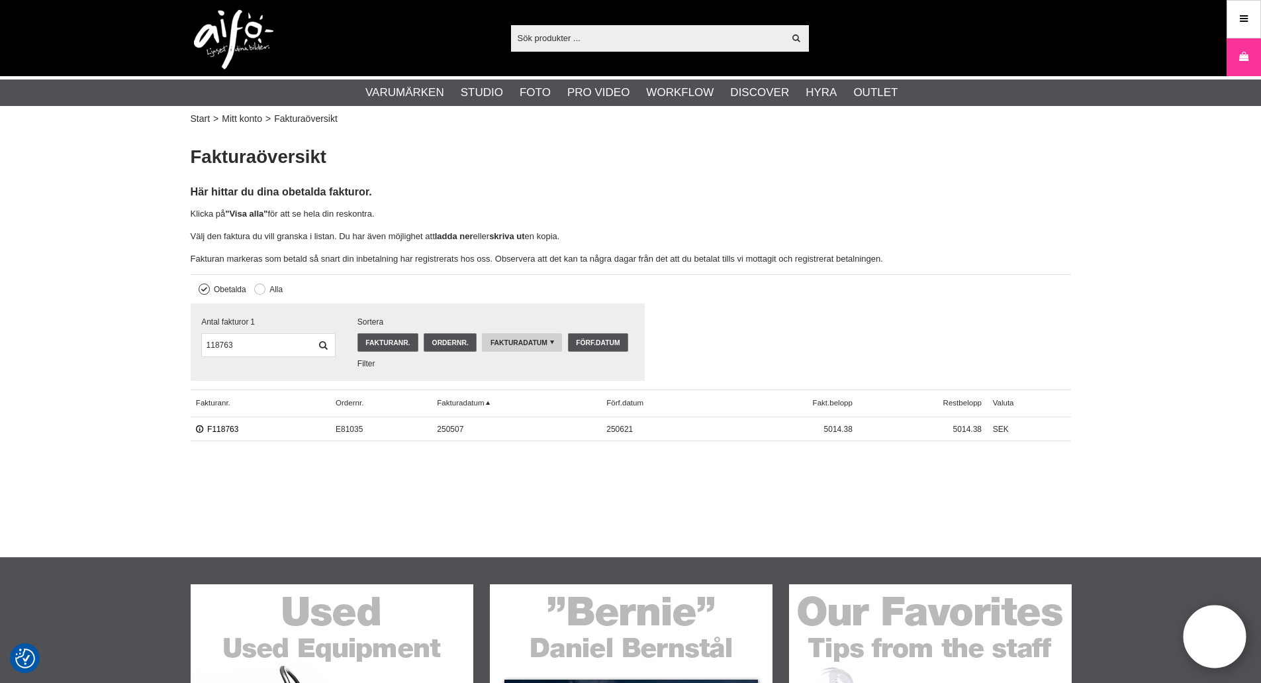
click at [231, 428] on link "F118763" at bounding box center [217, 428] width 43 height 9
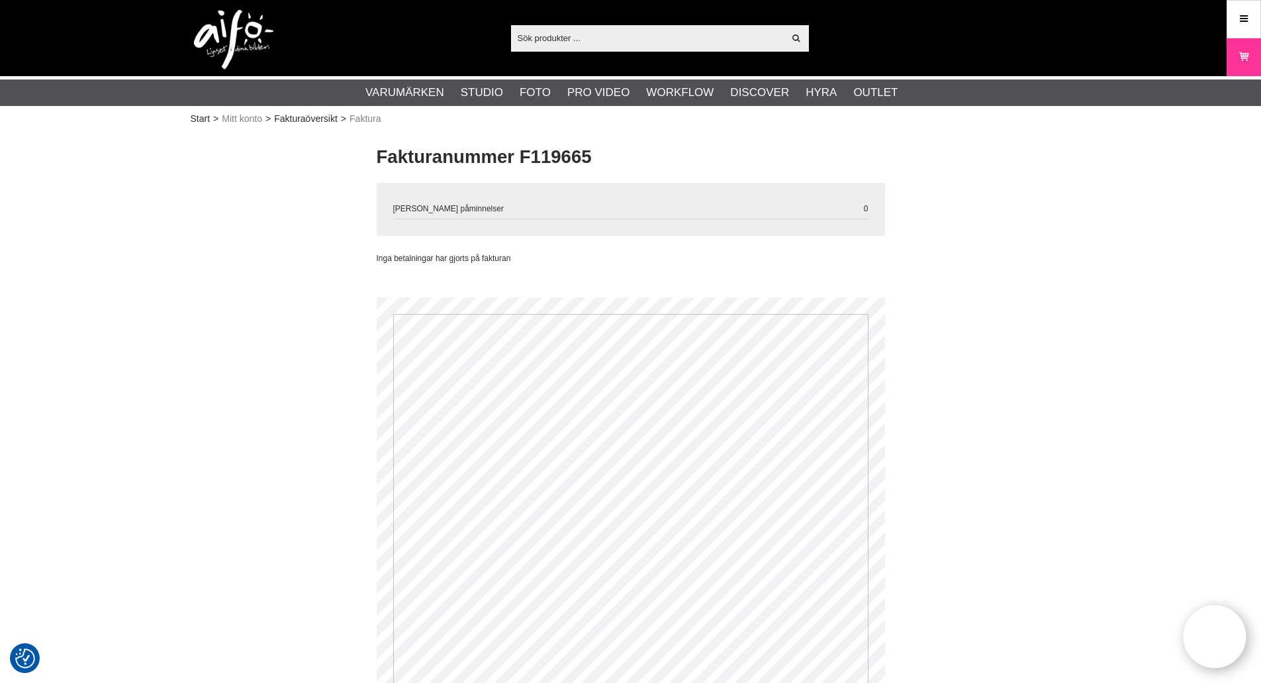
click at [899, 366] on main "Fakturanummer F119665 Antal påminnelser 0 Inga betalningar har gjorts på faktur…" at bounding box center [631, 563] width 881 height 838
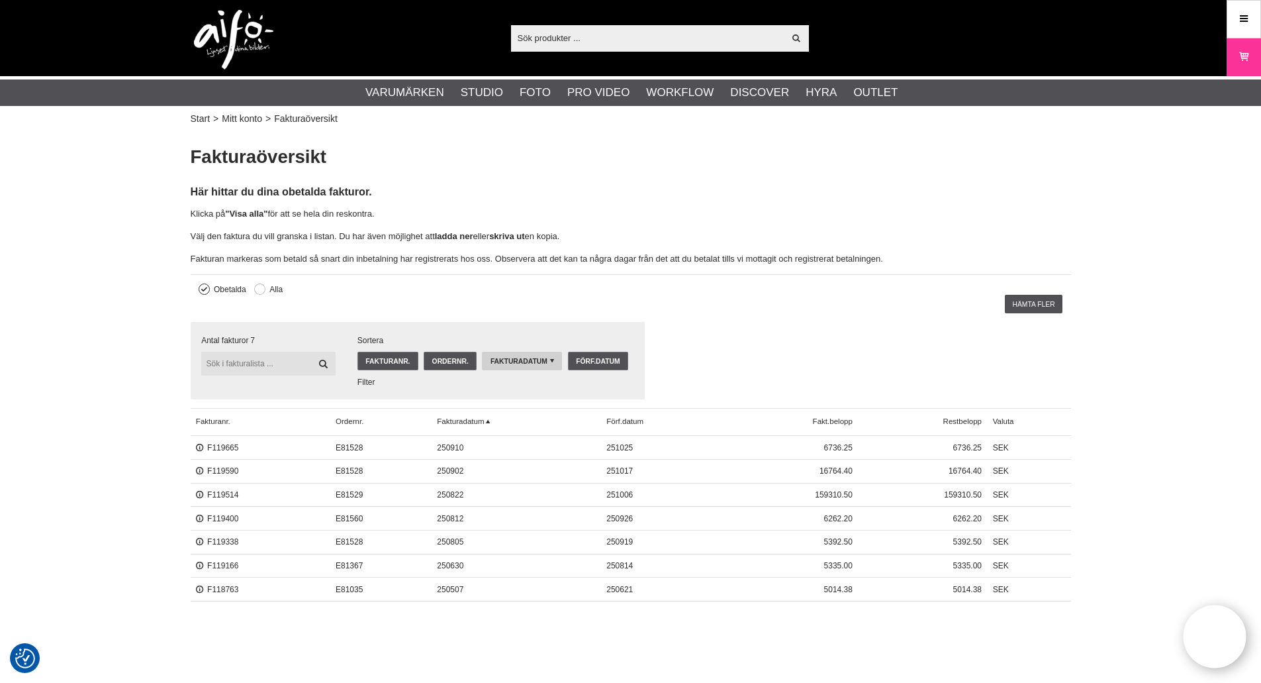
click at [268, 365] on input "text" at bounding box center [268, 364] width 134 height 24
paste input "118763"
type input "118763"
click at [388, 360] on link "Fakturanr." at bounding box center [388, 361] width 61 height 19
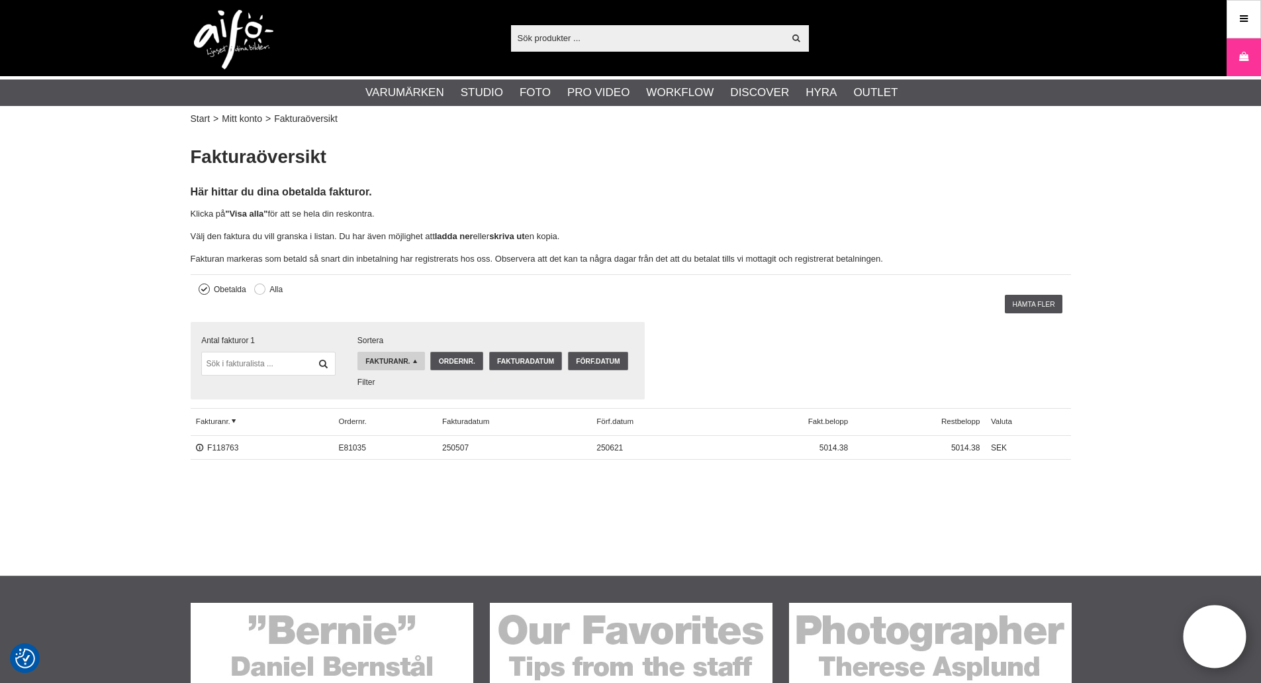
click at [340, 444] on span "E81035" at bounding box center [385, 448] width 104 height 24
copy span "E81035"
click at [464, 365] on link "Ordernr." at bounding box center [456, 361] width 53 height 19
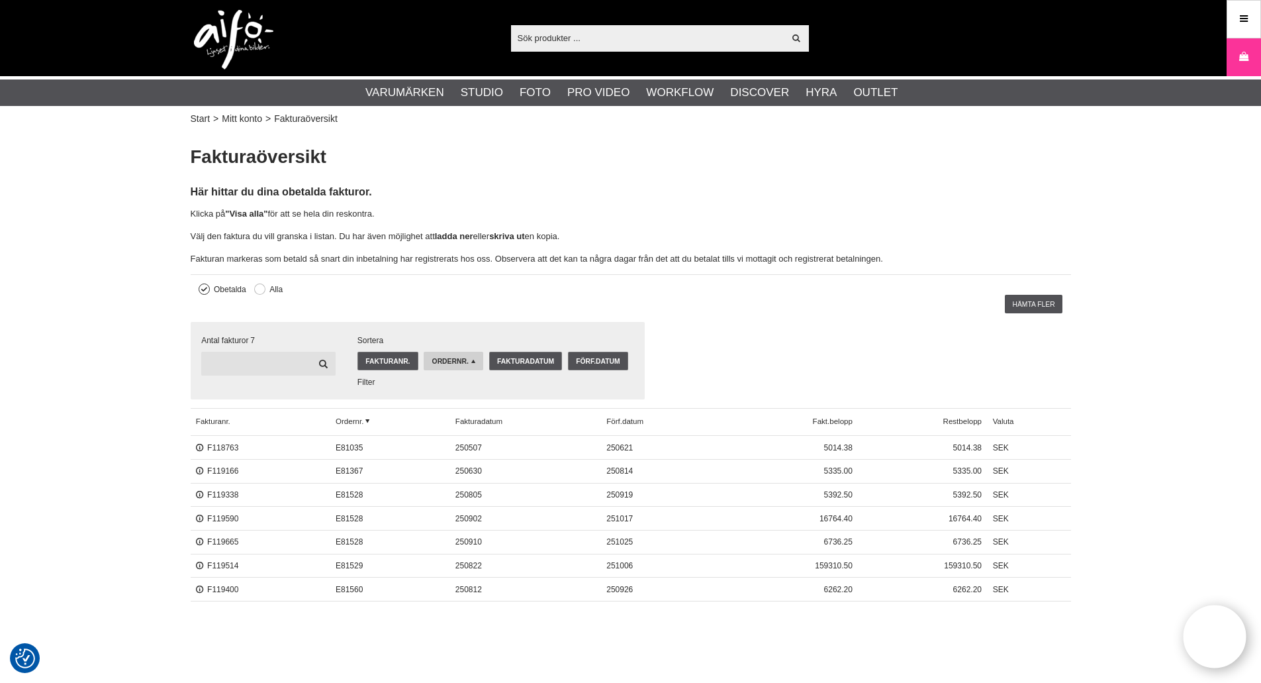
click at [288, 367] on input "text" at bounding box center [268, 364] width 134 height 24
paste input "E81035"
type input "E81035"
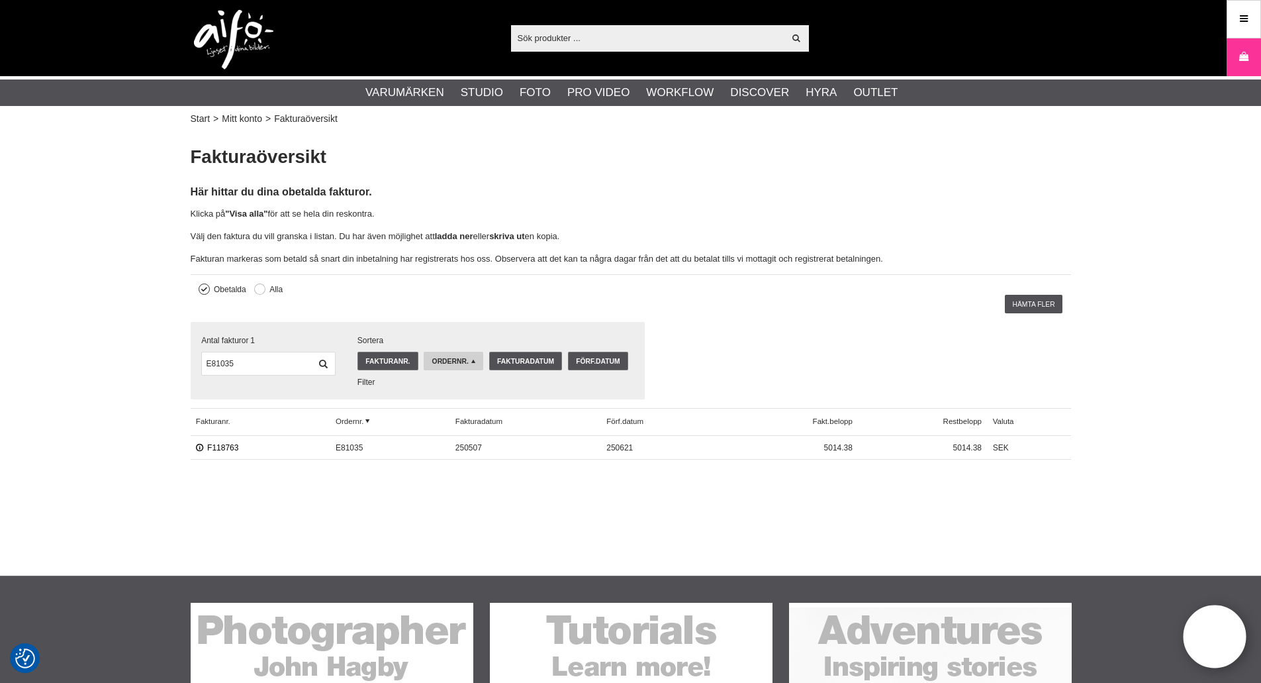
click at [227, 450] on link "F118763" at bounding box center [217, 447] width 43 height 9
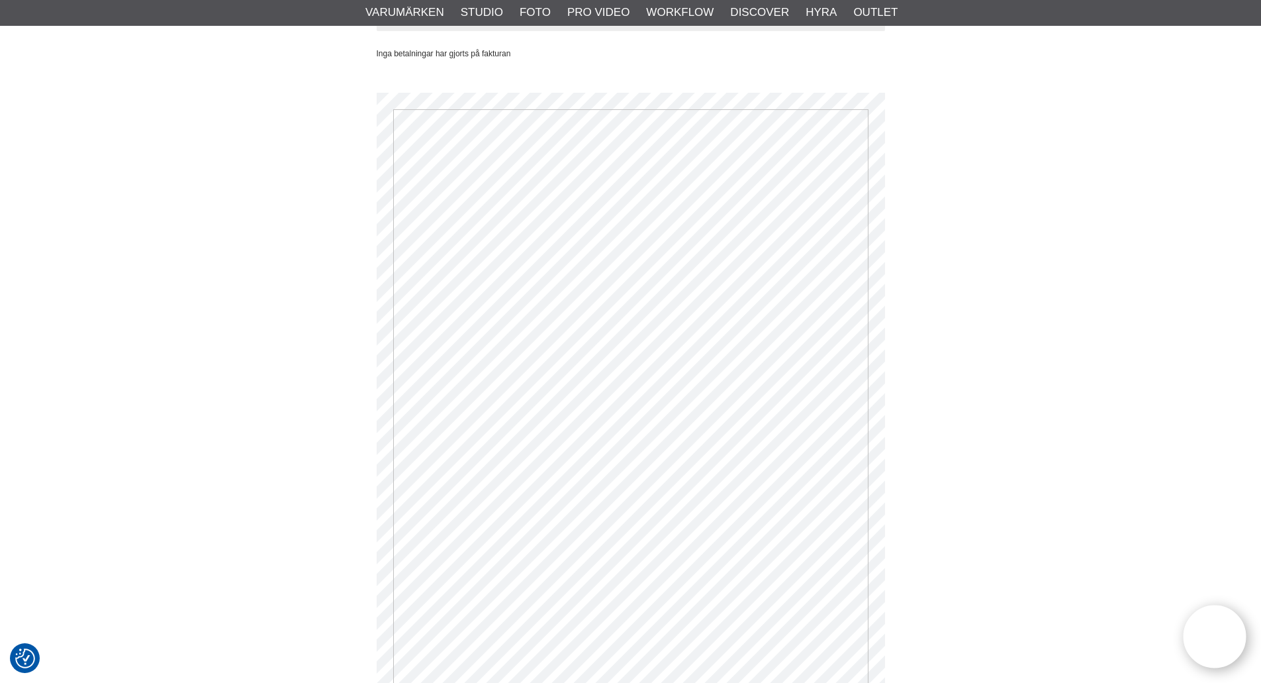
scroll to position [199, 0]
